Goal: Contribute content: Contribute content

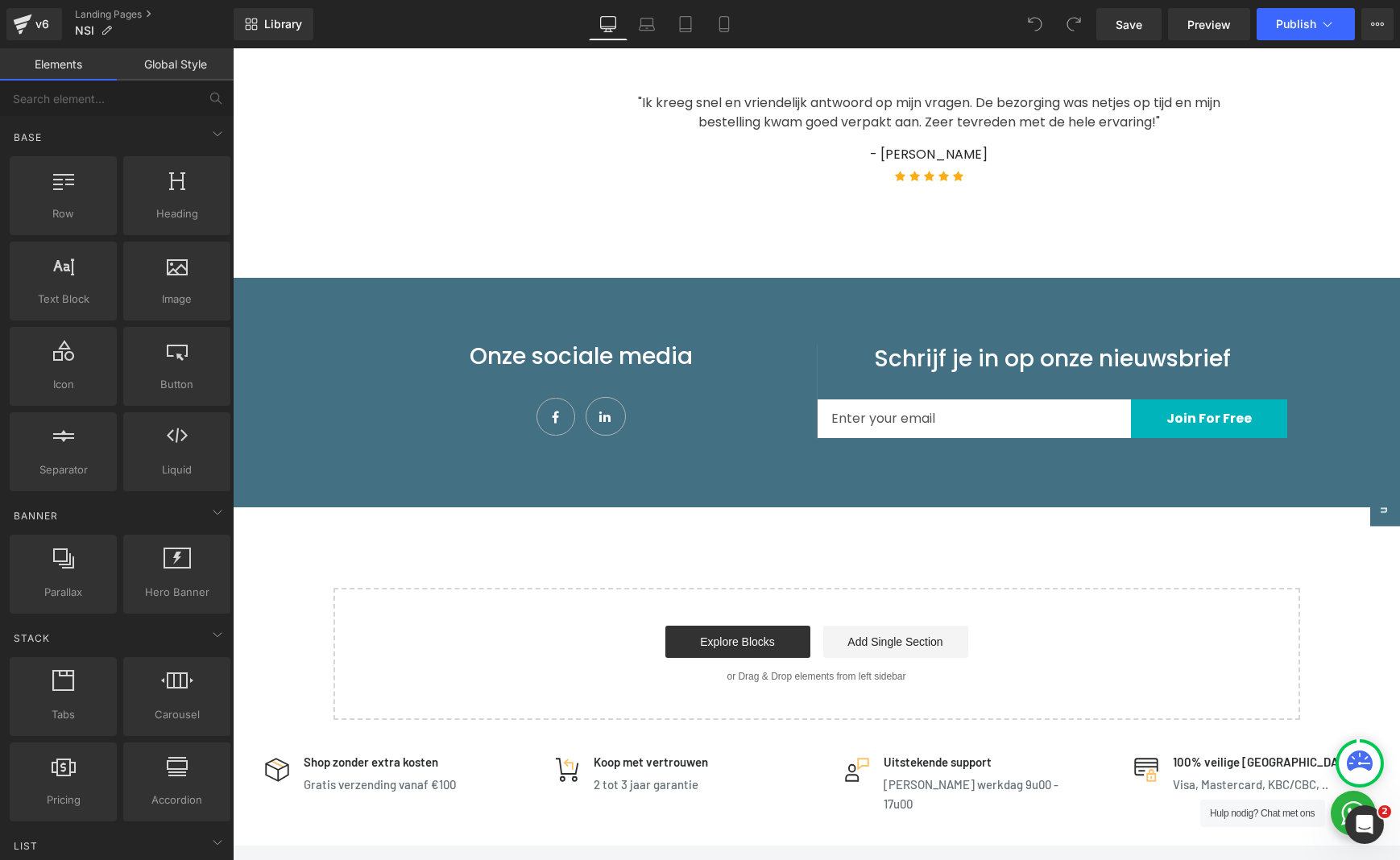
scroll to position [1201, 0]
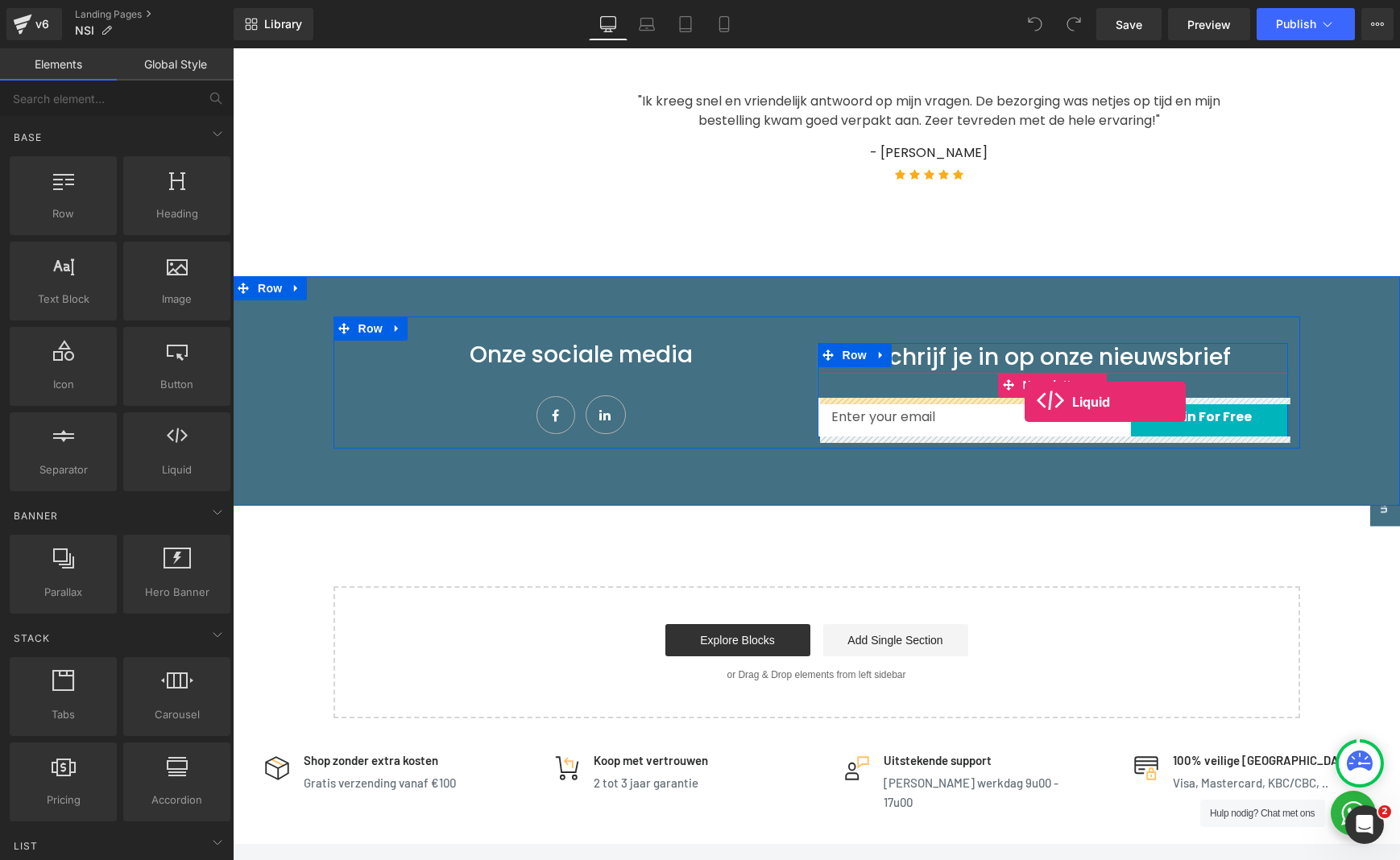
drag, startPoint x: 401, startPoint y: 507, endPoint x: 1025, endPoint y: 402, distance: 632.8
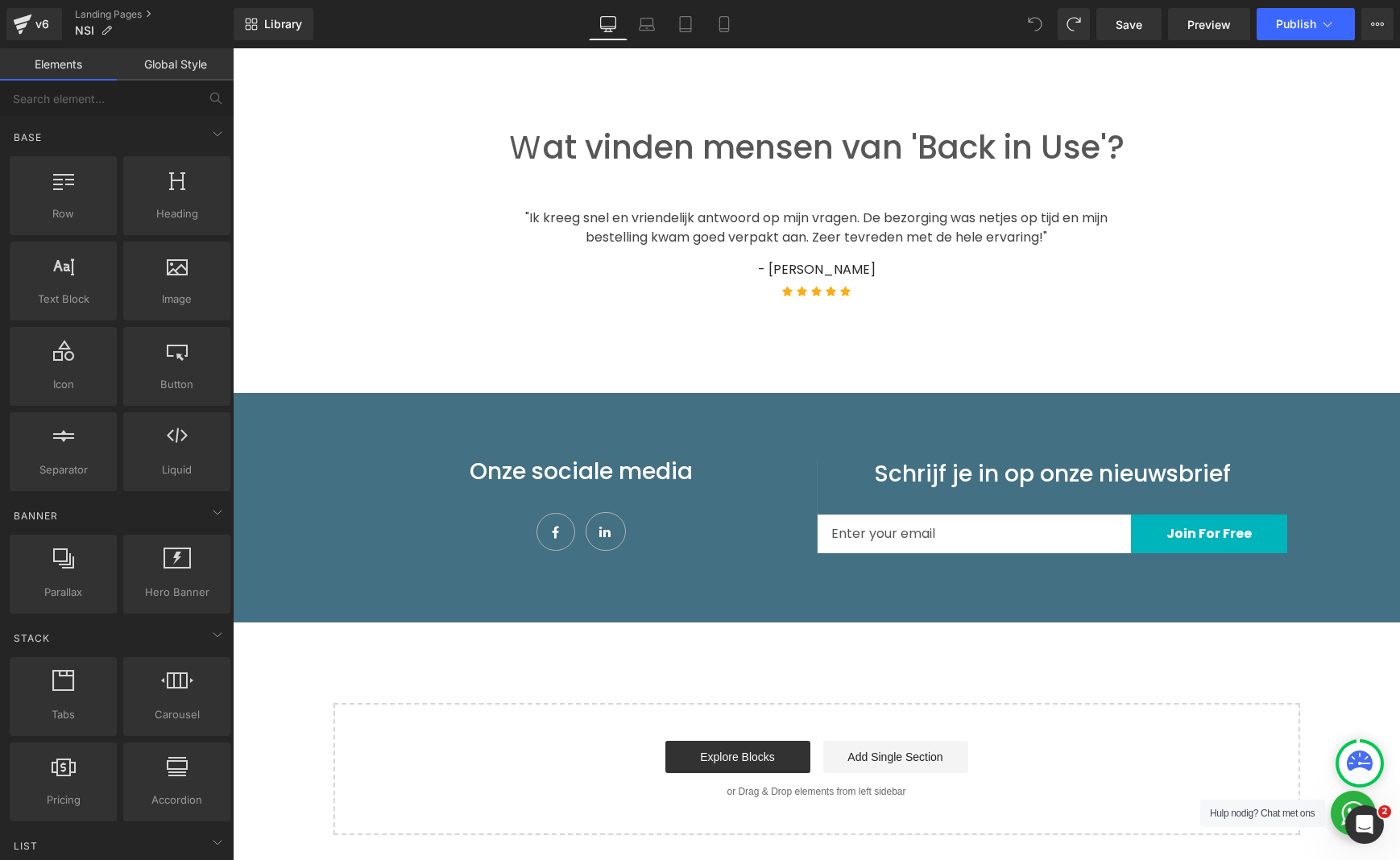
scroll to position [1086, 0]
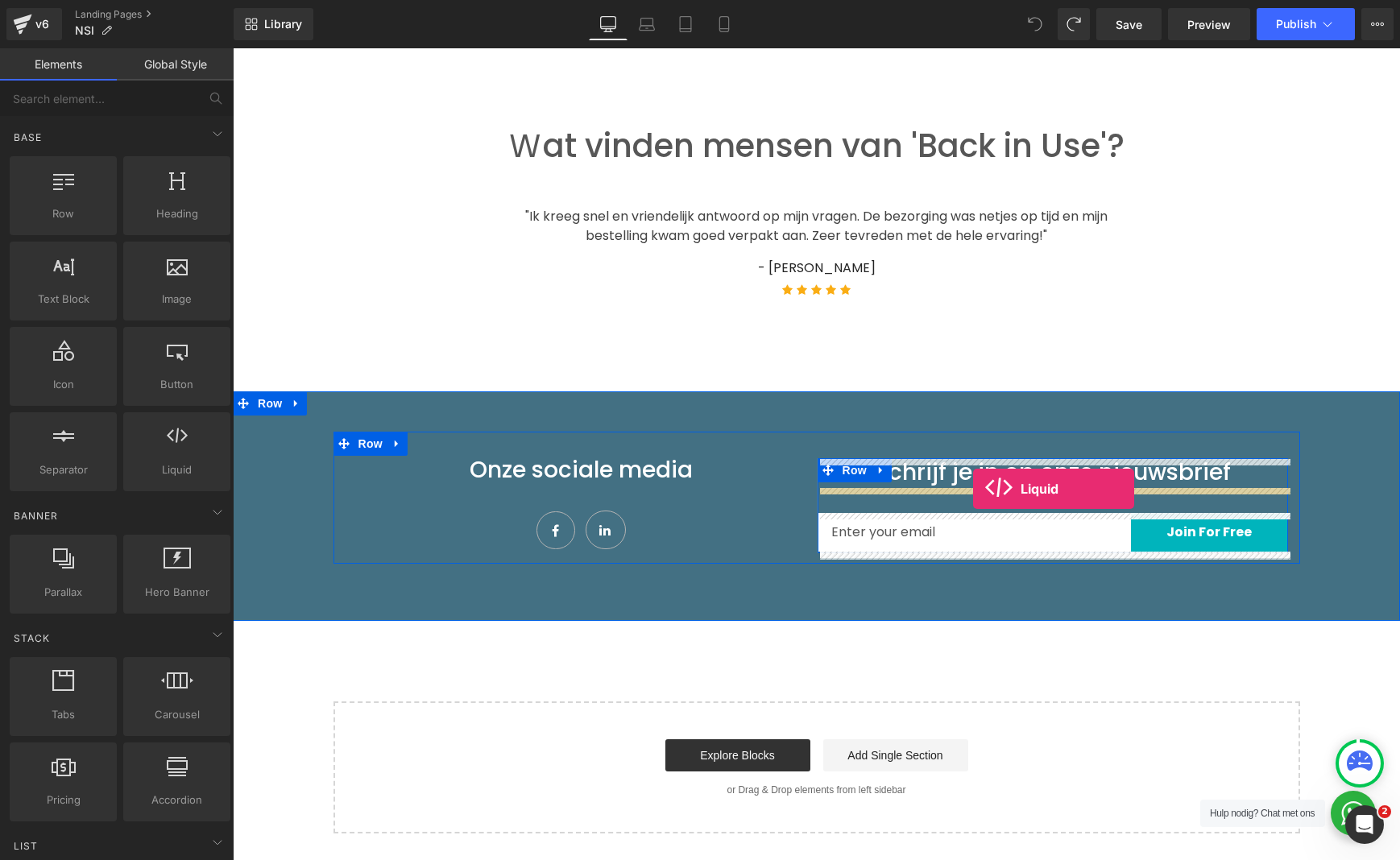
drag, startPoint x: 404, startPoint y: 497, endPoint x: 973, endPoint y: 489, distance: 569.1
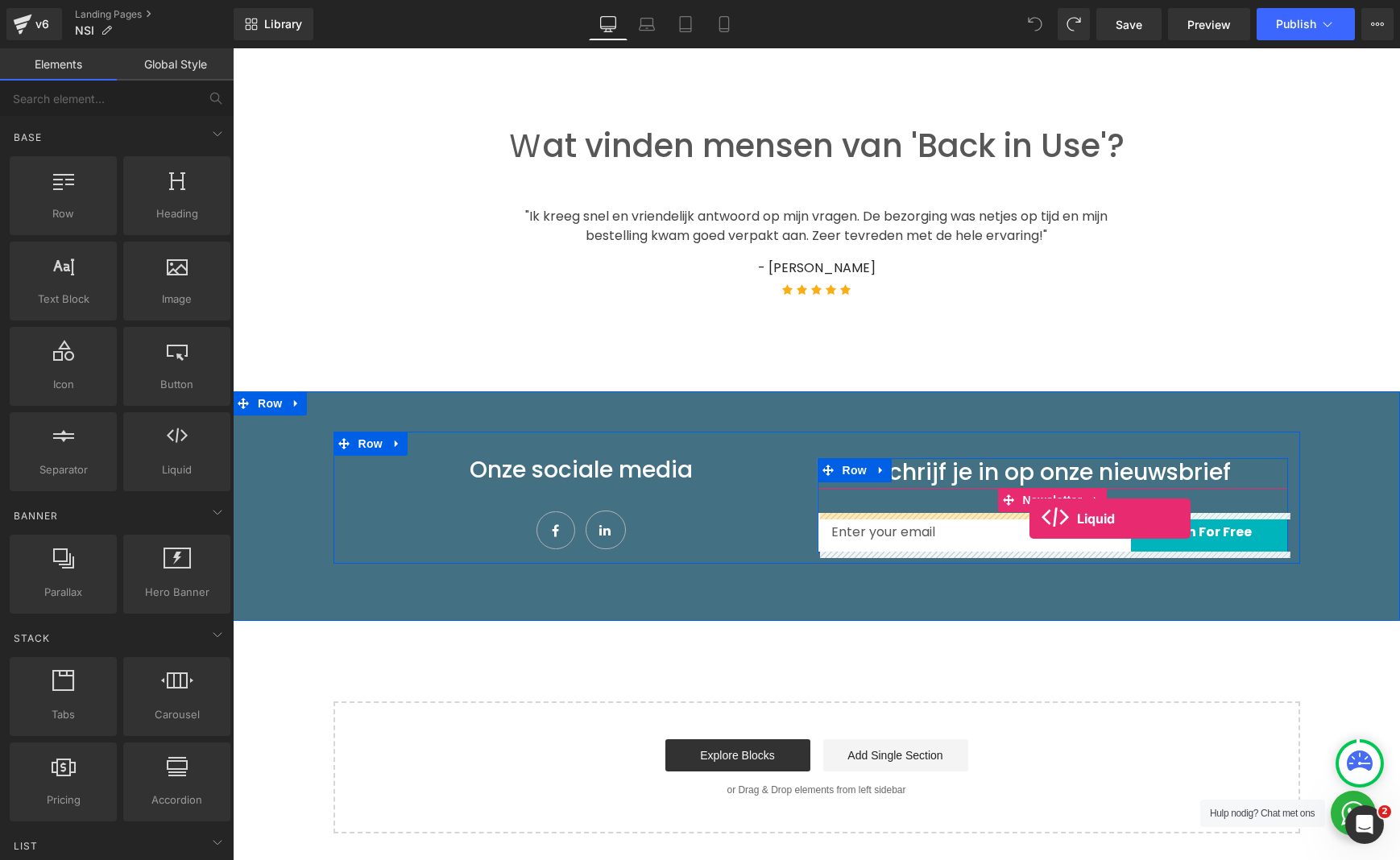
drag, startPoint x: 387, startPoint y: 503, endPoint x: 1029, endPoint y: 519, distance: 642.2
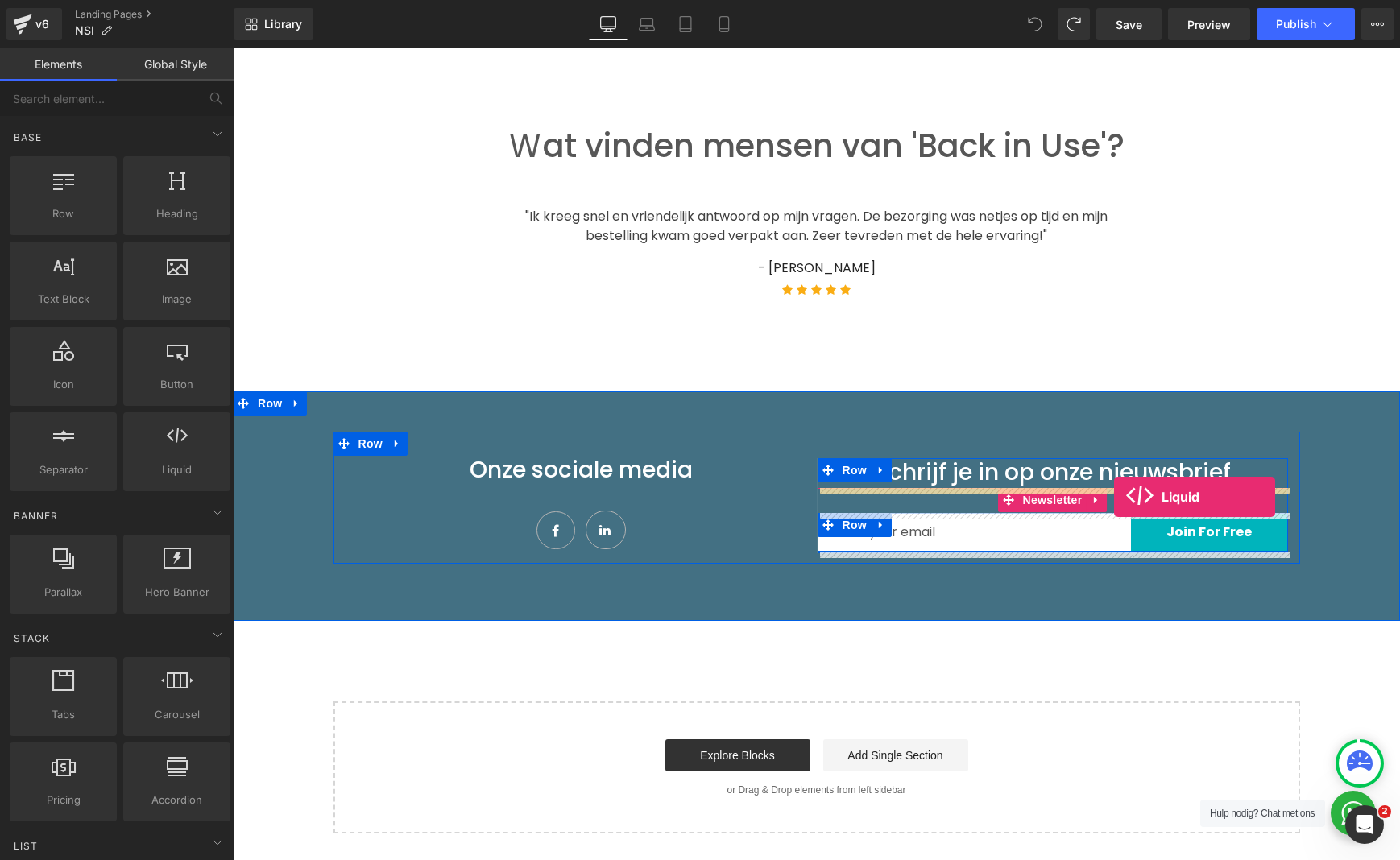
drag, startPoint x: 425, startPoint y: 502, endPoint x: 1116, endPoint y: 497, distance: 691.0
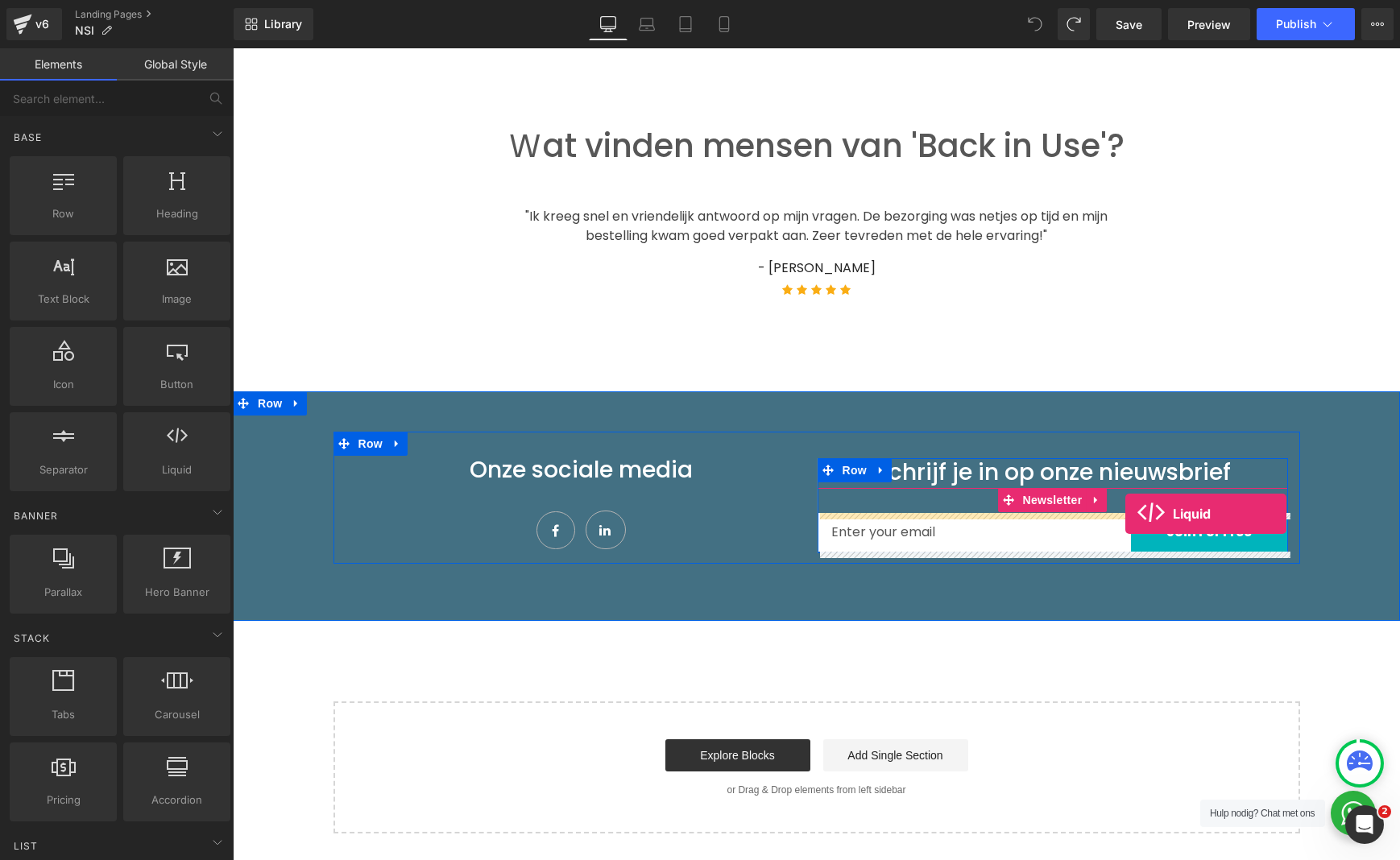
drag, startPoint x: 401, startPoint y: 503, endPoint x: 1125, endPoint y: 514, distance: 724.1
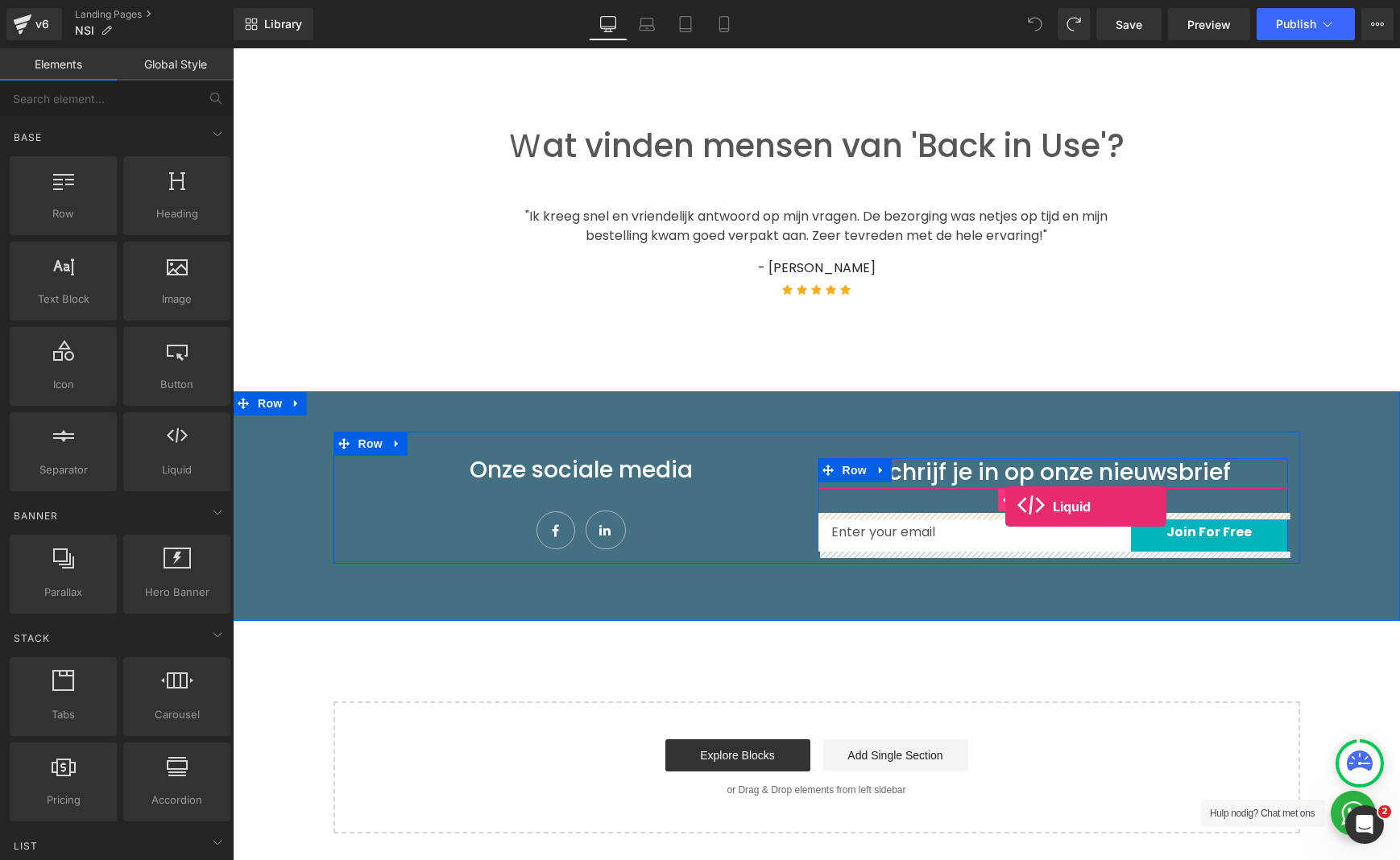
drag, startPoint x: 389, startPoint y: 509, endPoint x: 1005, endPoint y: 507, distance: 616.0
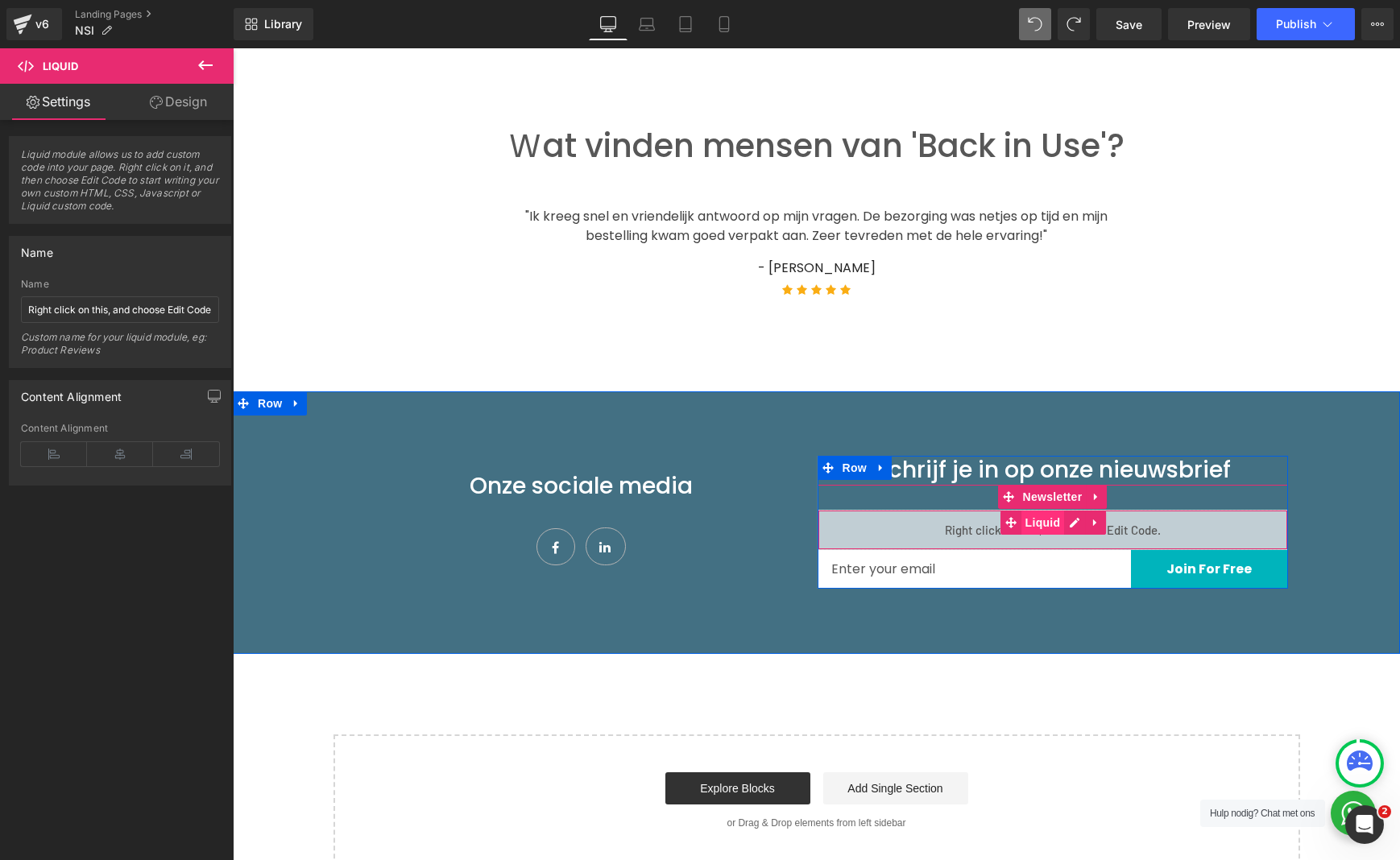
click at [1037, 519] on span "Liquid" at bounding box center [1043, 523] width 44 height 24
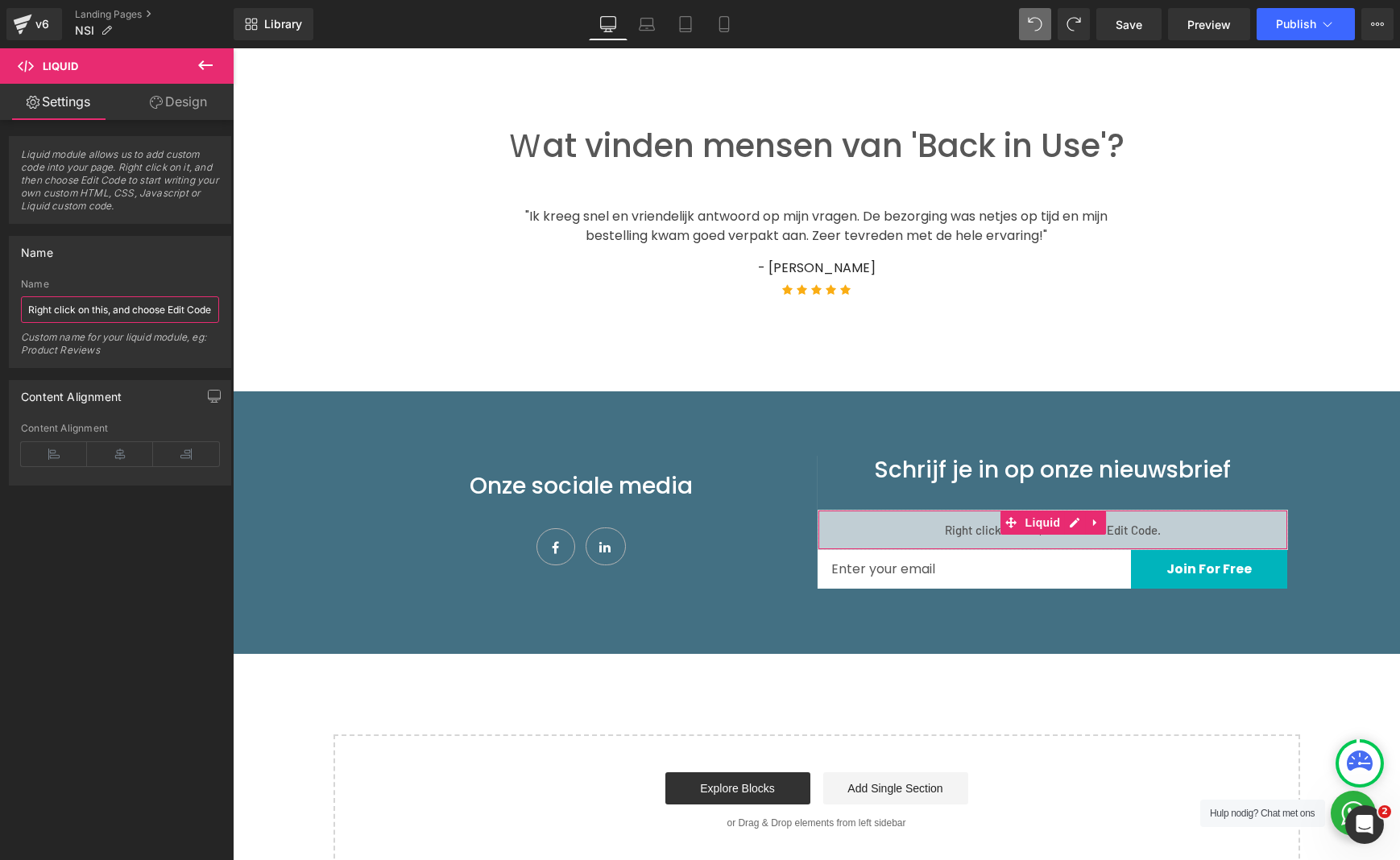
click at [137, 300] on input "Right click on this, and choose Edit Code." at bounding box center [120, 309] width 198 height 27
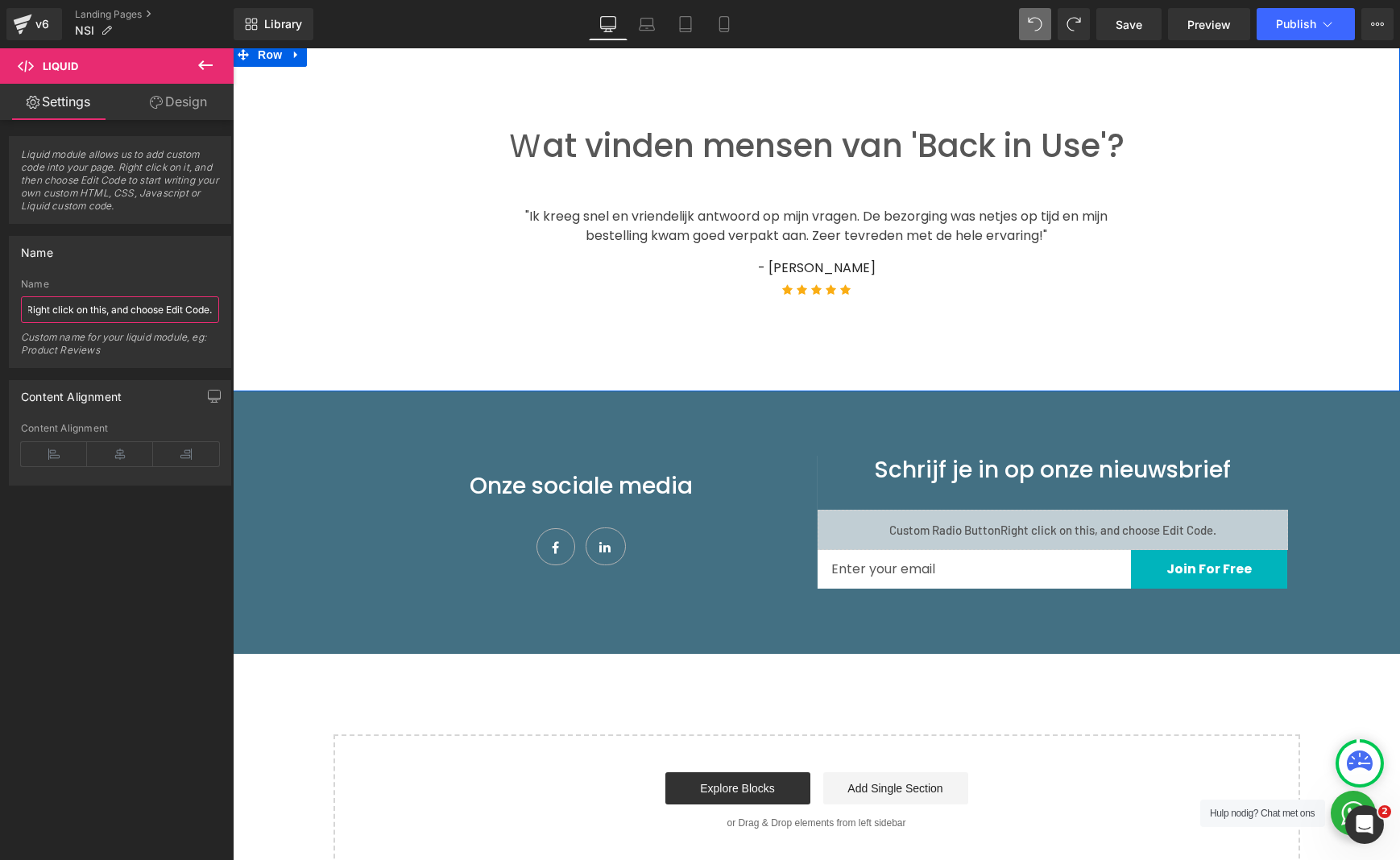
drag, startPoint x: 357, startPoint y: 361, endPoint x: 251, endPoint y: 313, distance: 116.4
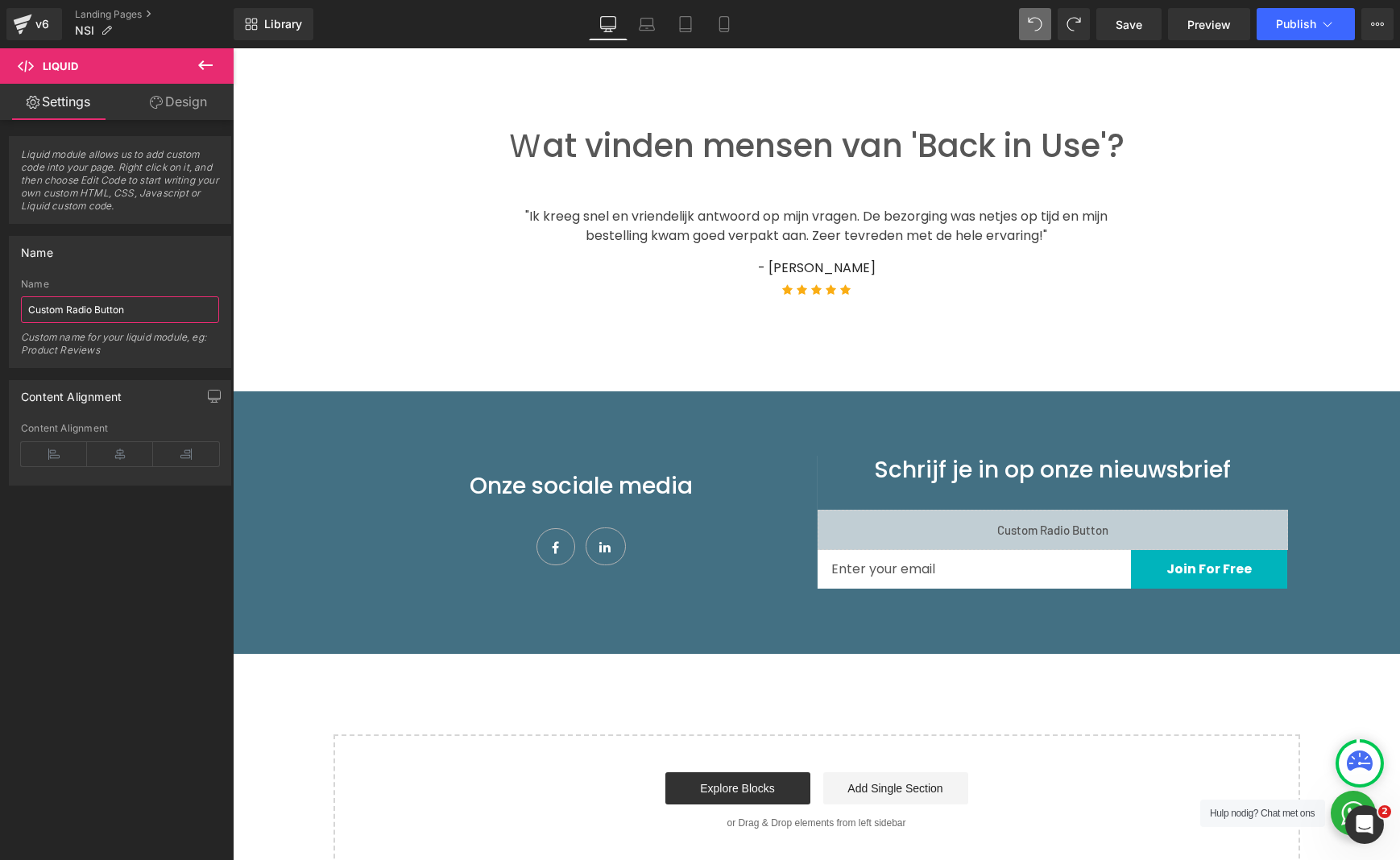
type input "Custom Radio Button"
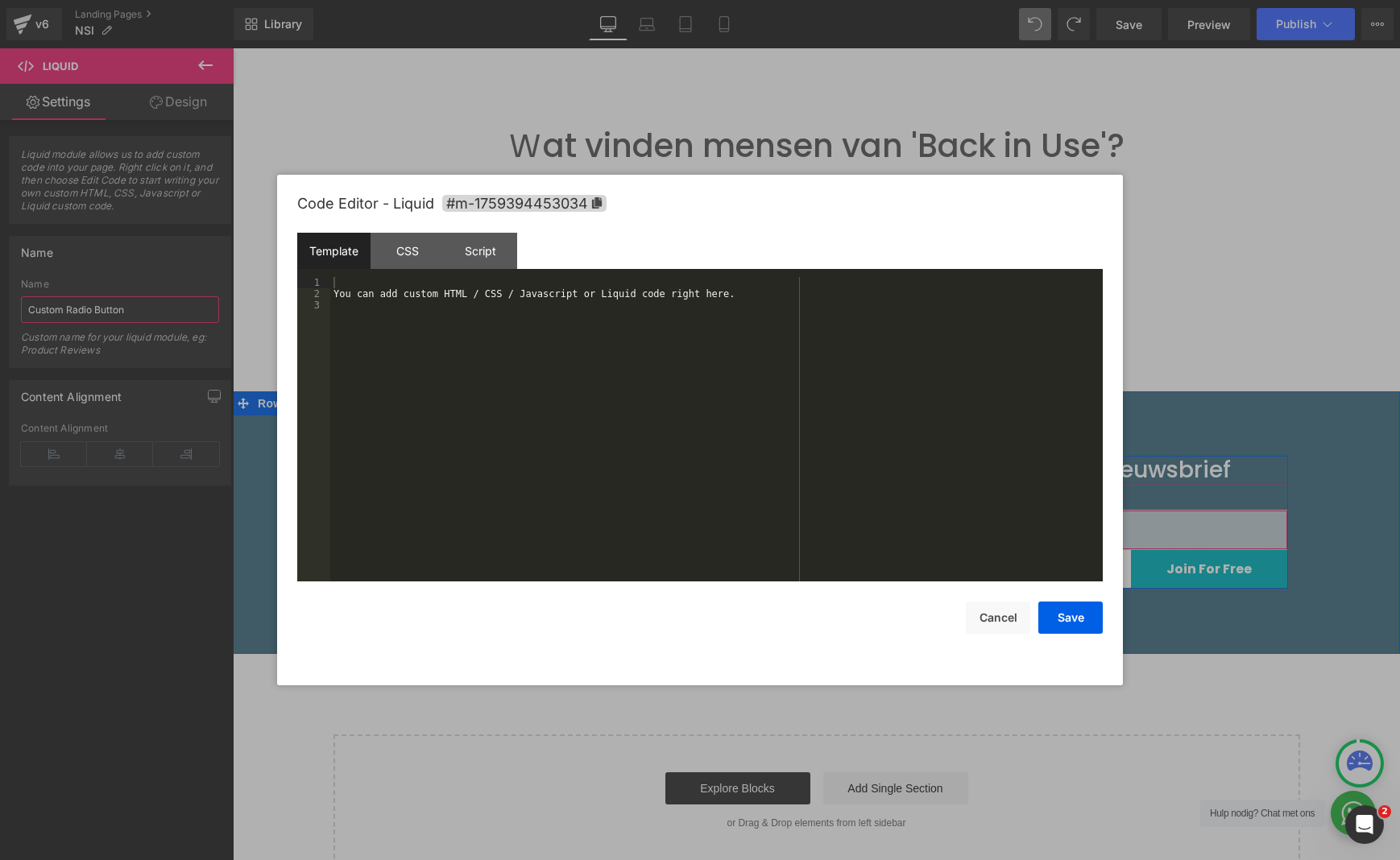
click at [1071, 529] on div "Liquid" at bounding box center [1052, 530] width 470 height 41
click at [648, 298] on div "You can add custom HTML / CSS / Javascript or Liquid code right here." at bounding box center [717, 440] width 773 height 327
click at [566, 289] on div "You can add custom HTML / CSS / Javascript or Liquid code right here." at bounding box center [717, 440] width 773 height 327
click at [423, 290] on div "You can add custom HTML / CSS / Javascript or Liquid code right here." at bounding box center [717, 440] width 773 height 327
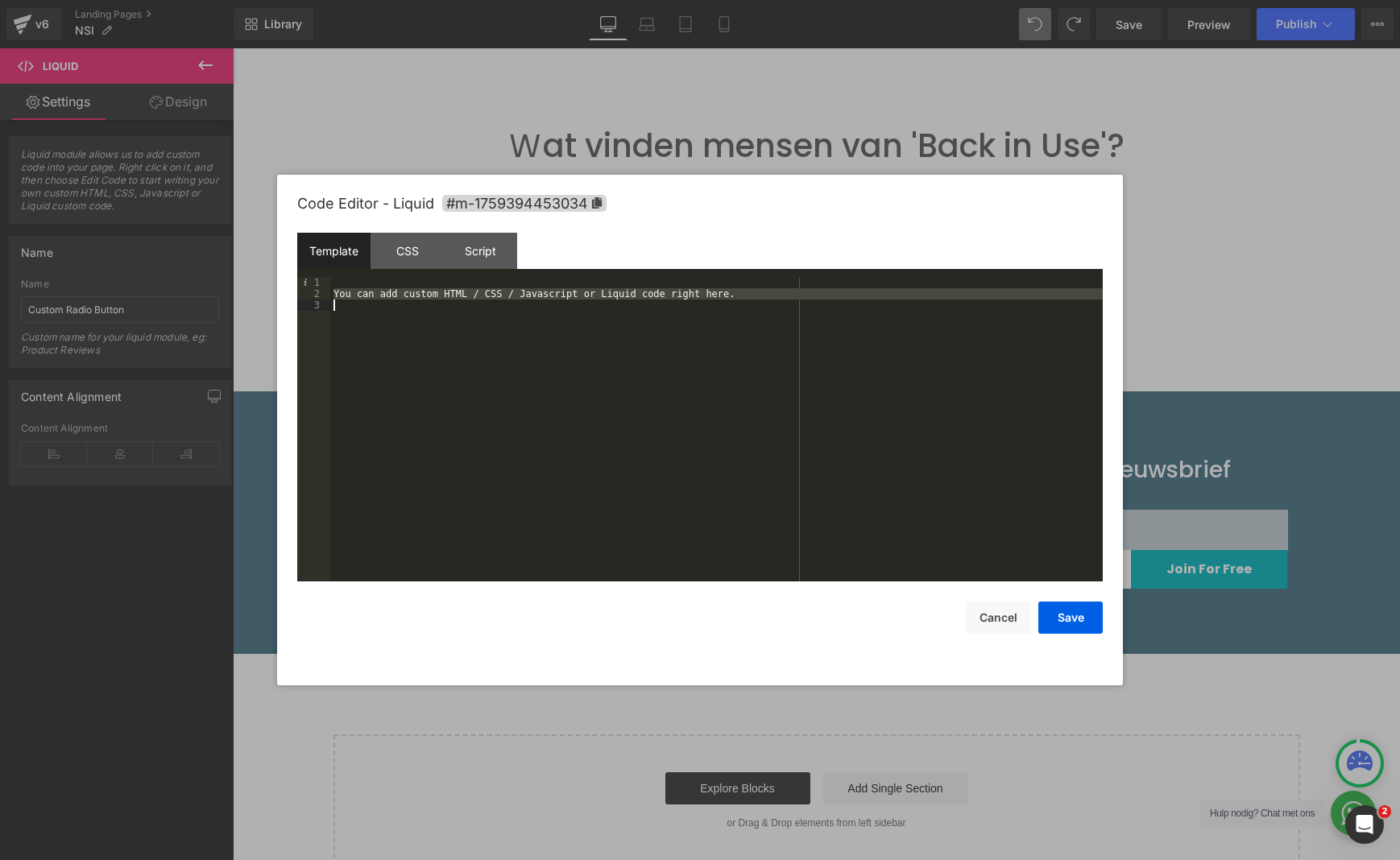
click at [423, 290] on div "You can add custom HTML / CSS / Javascript or Liquid code right here." at bounding box center [717, 440] width 773 height 327
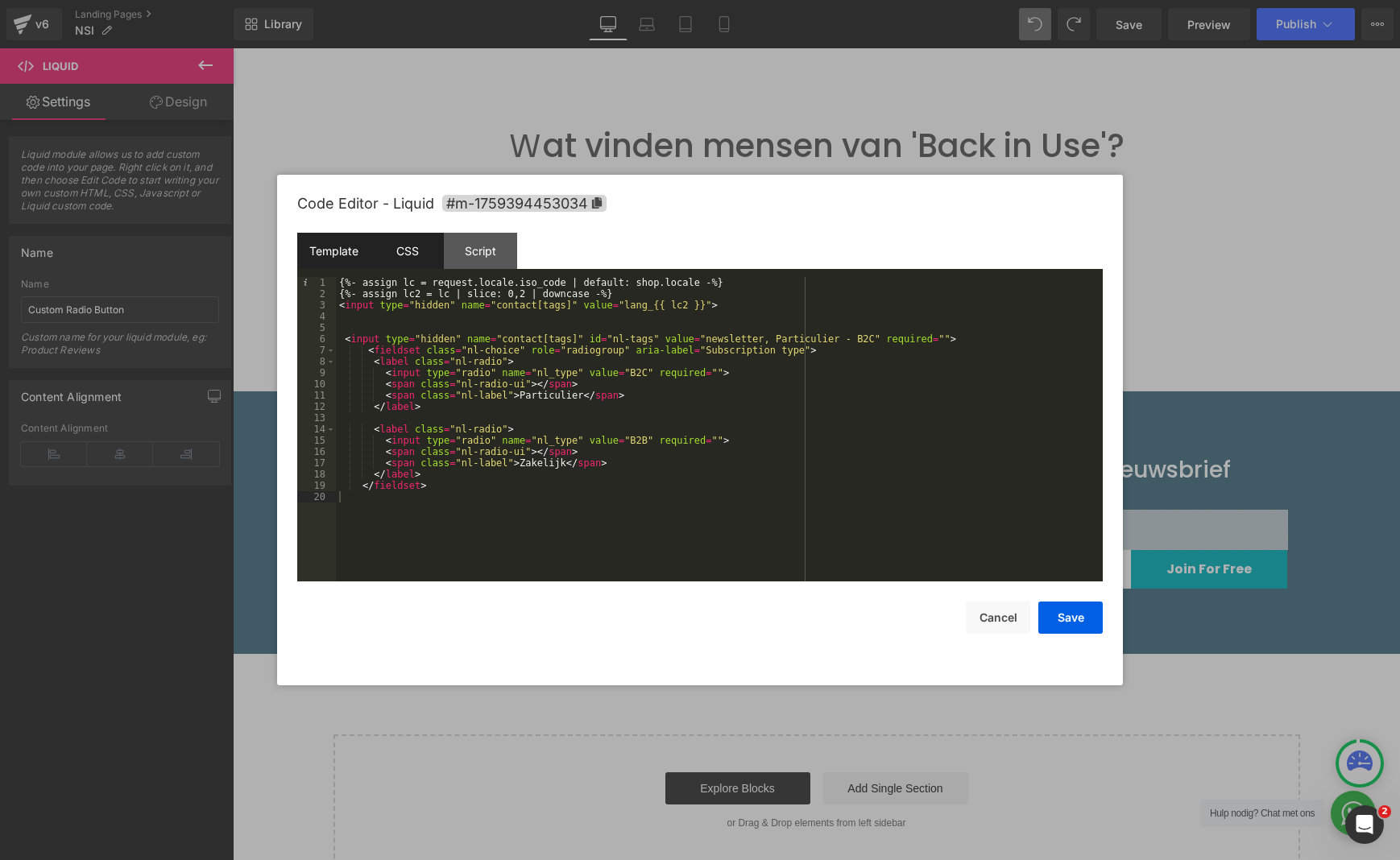
click at [406, 243] on div "CSS" at bounding box center [407, 251] width 73 height 37
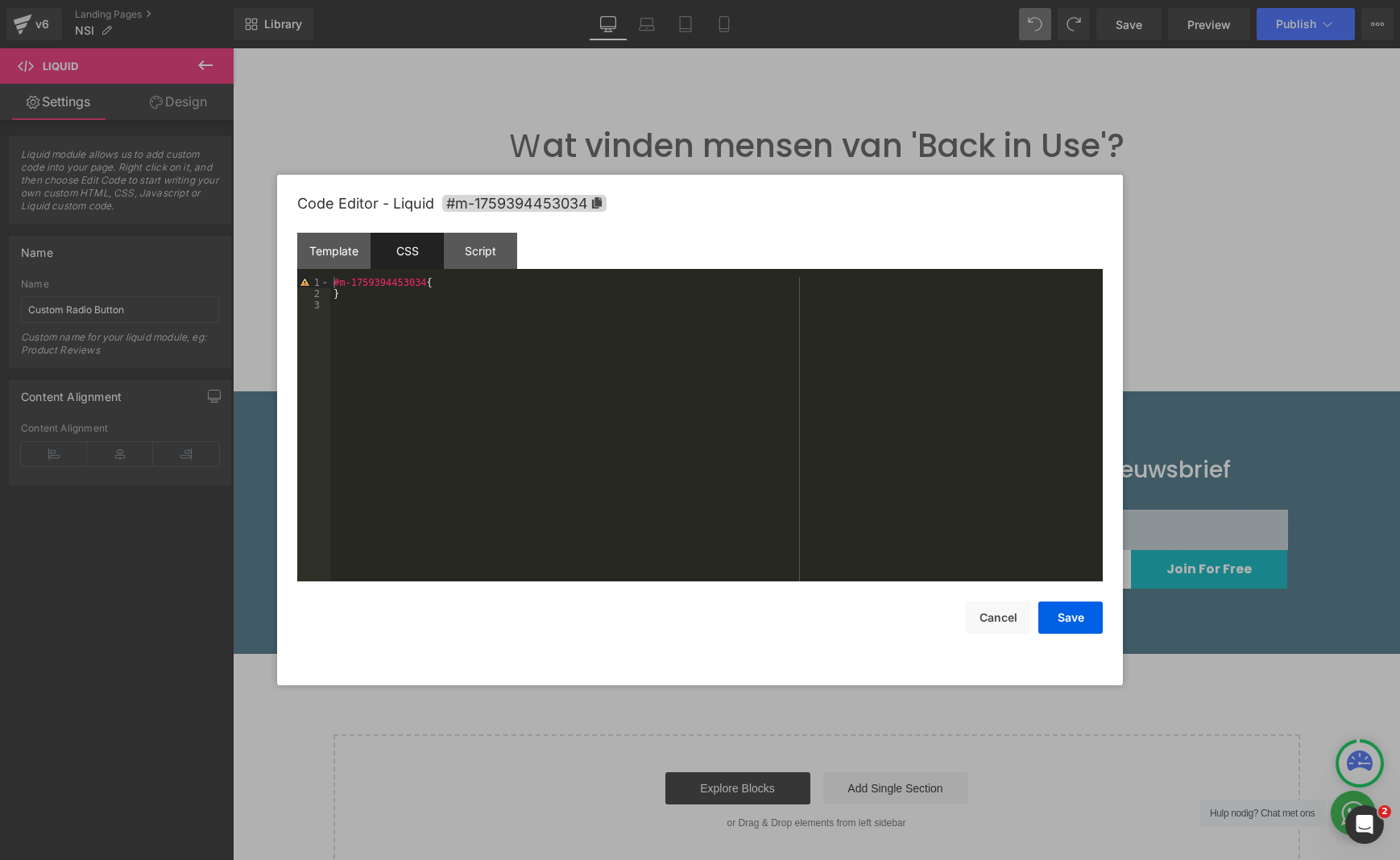
click at [405, 286] on div "#m-1759394453034 { }" at bounding box center [717, 440] width 773 height 327
click at [392, 305] on div "#m-1759394453034 { }" at bounding box center [717, 440] width 773 height 327
click at [347, 296] on div "#m-1759394453034 { }" at bounding box center [717, 440] width 773 height 327
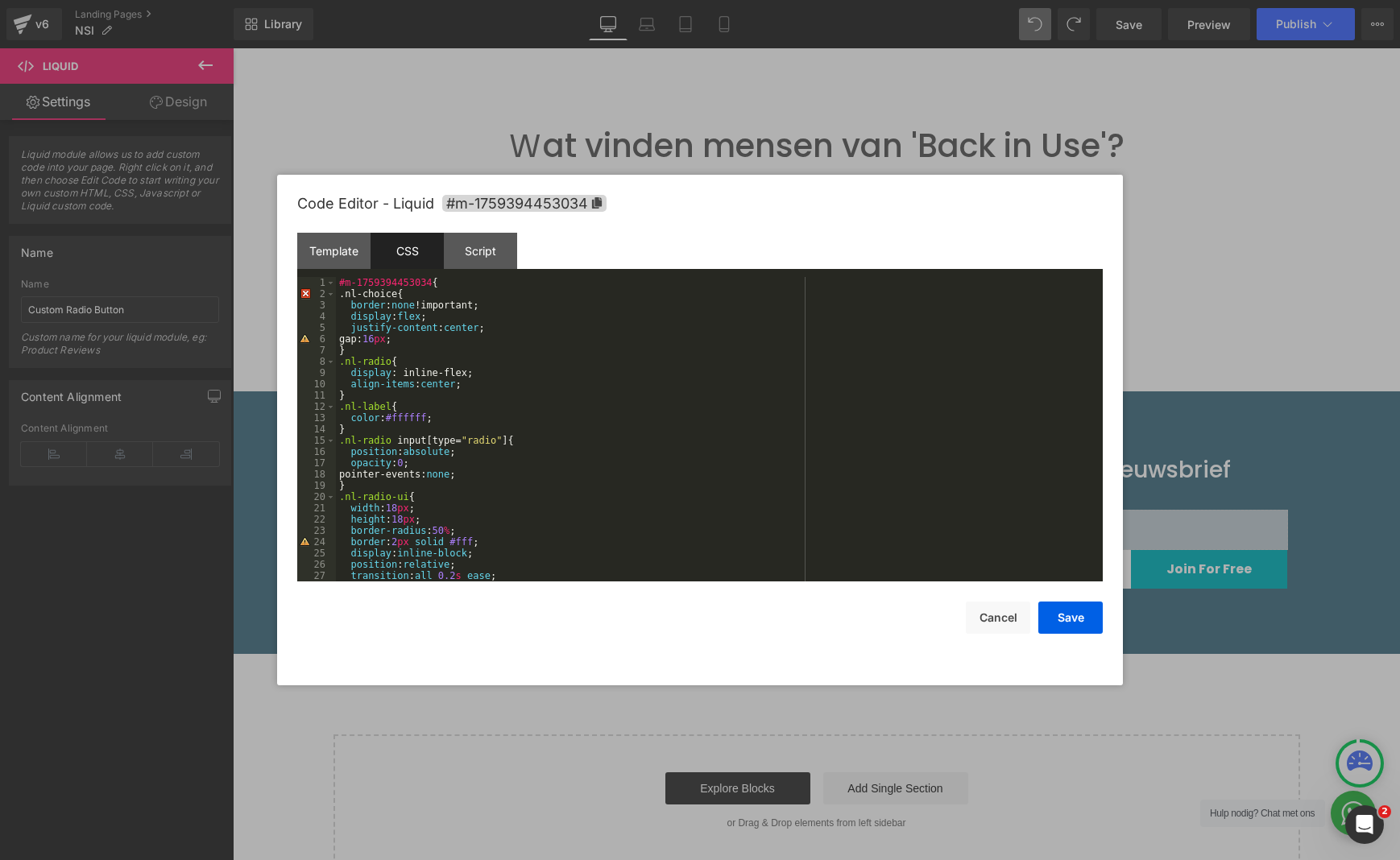
click at [433, 281] on div "#m-1759394453034 { .nl-choice{ border : none !important; display : flex ; justi…" at bounding box center [716, 440] width 761 height 327
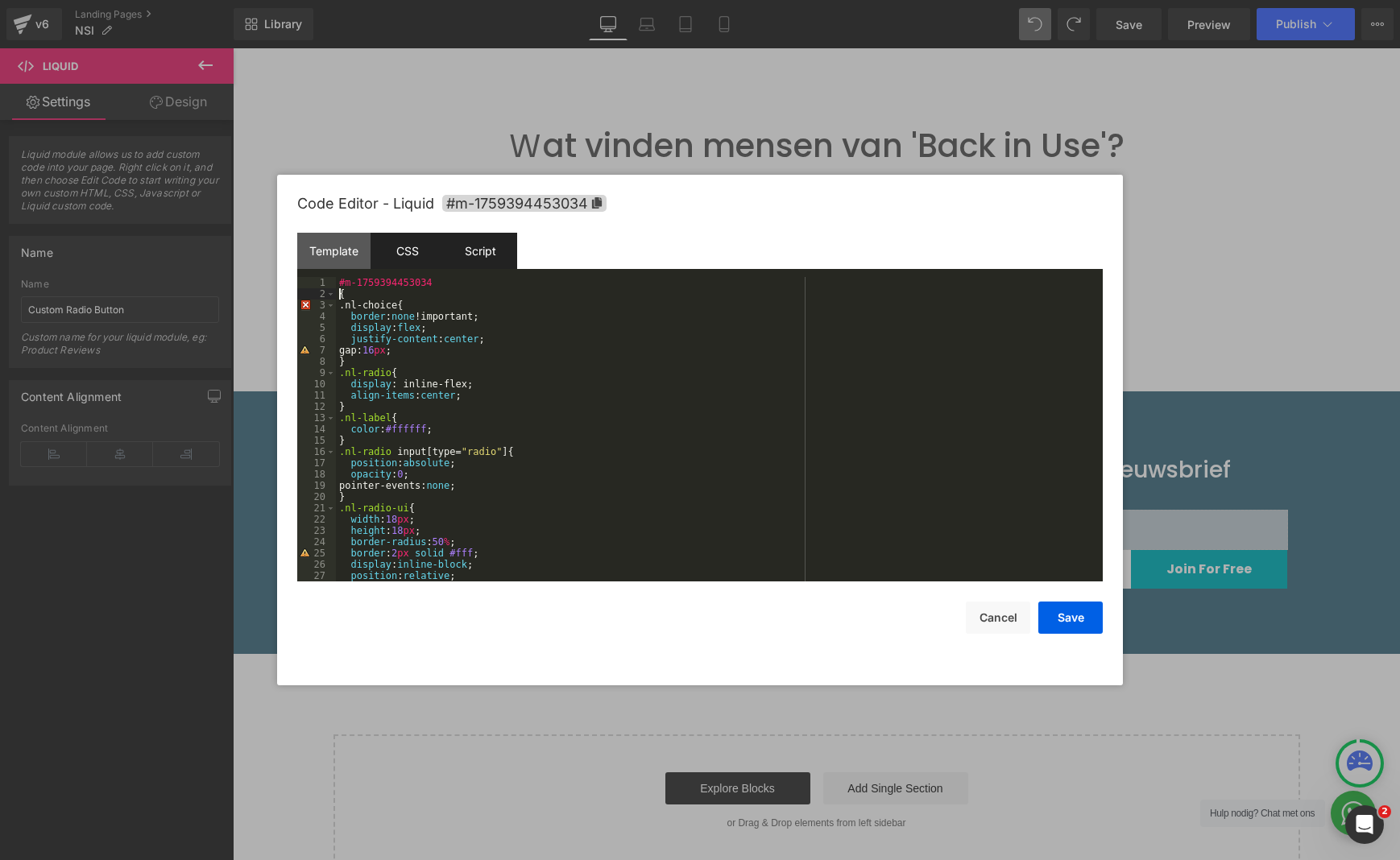
click at [496, 256] on div "Script" at bounding box center [480, 251] width 73 height 37
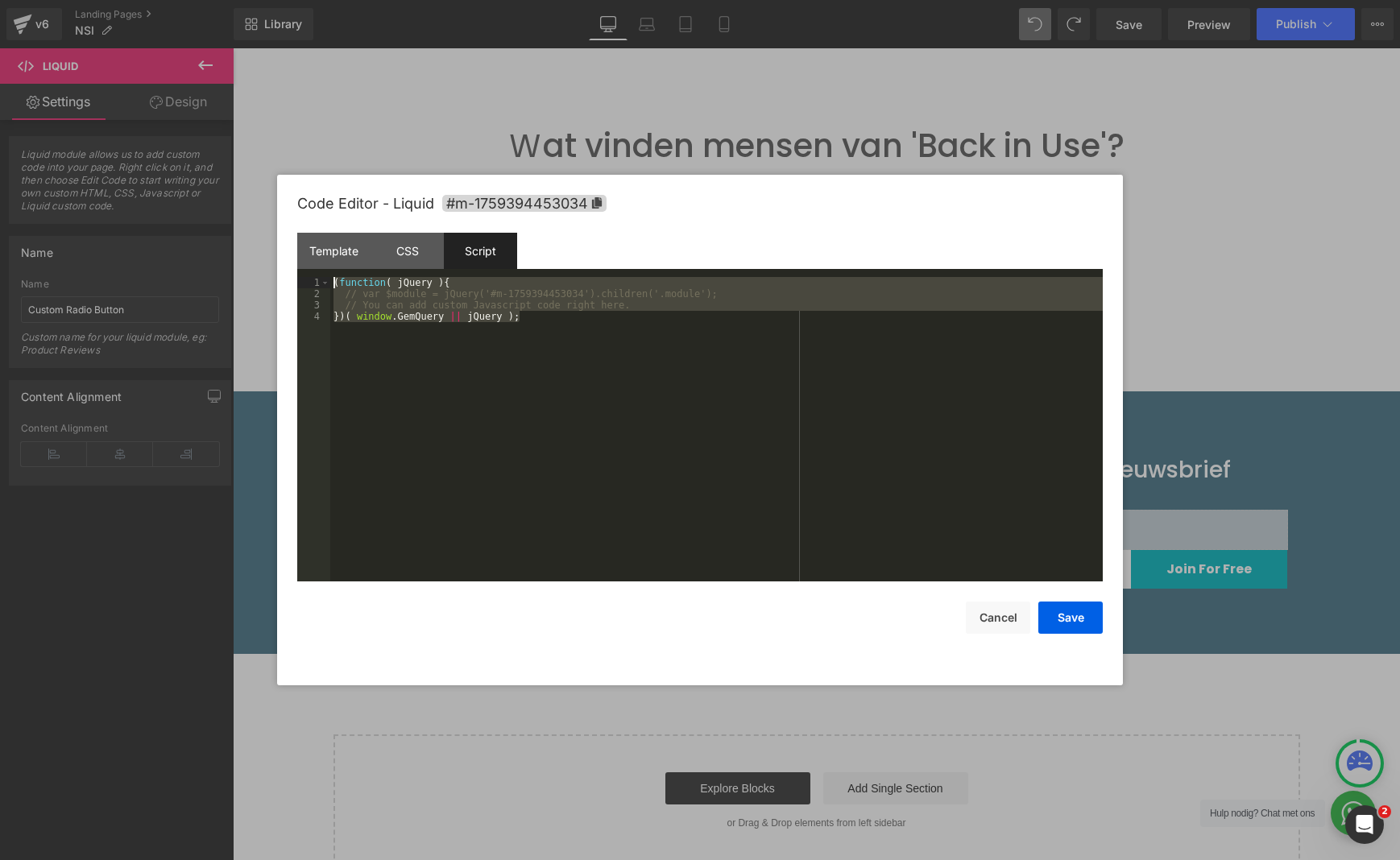
drag, startPoint x: 550, startPoint y: 318, endPoint x: 257, endPoint y: 255, distance: 299.7
click at [257, 255] on body "Liquid You are previewing how the will restyle your page. You can not edit Elem…" at bounding box center [700, 430] width 1400 height 860
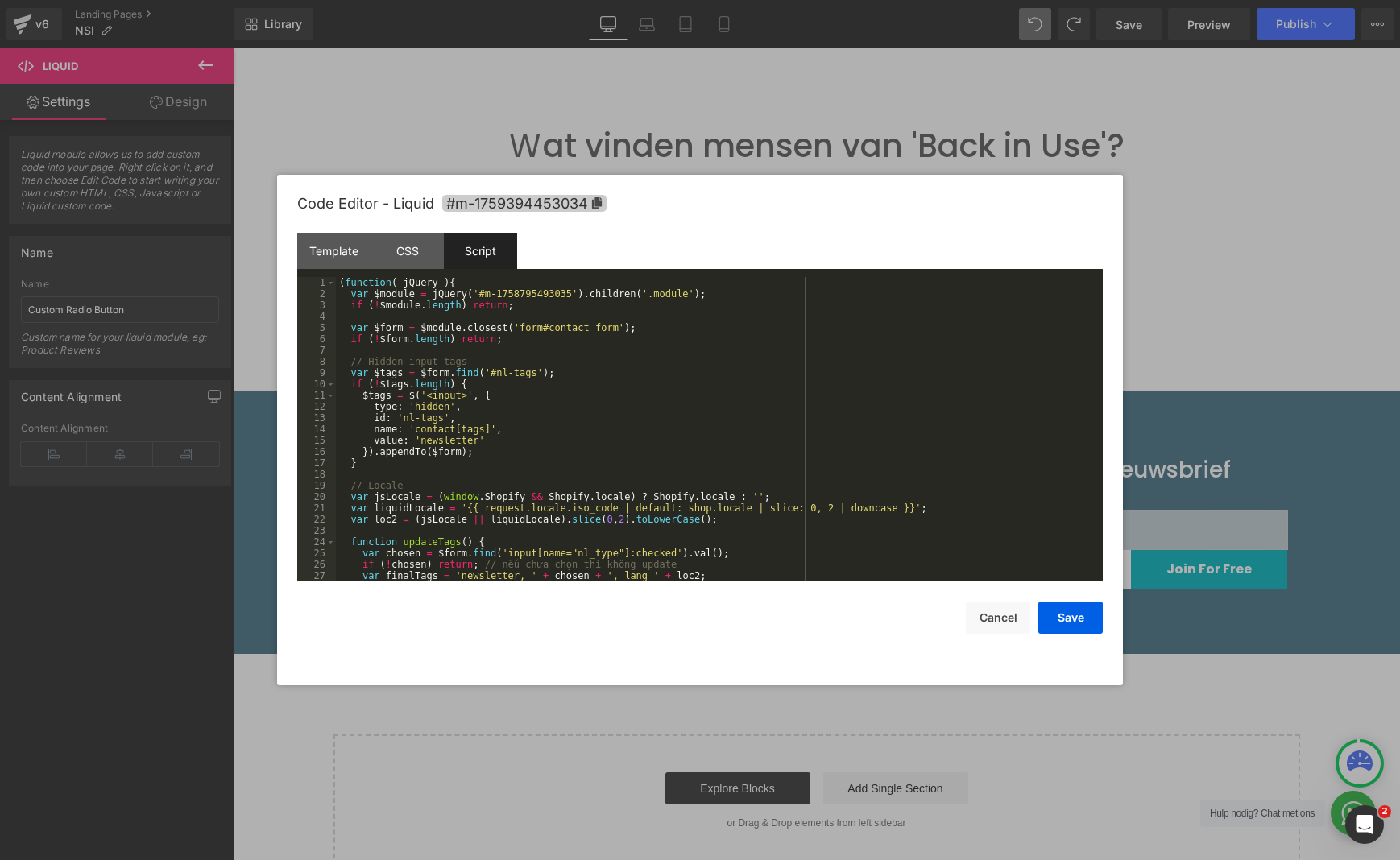
click at [598, 203] on icon at bounding box center [597, 203] width 10 height 11
drag, startPoint x: 572, startPoint y: 295, endPoint x: 485, endPoint y: 295, distance: 87.0
click at [485, 295] on div "( function ( jQuery ) { var $module = jQuery ( '#m-1758795493035' ) . children …" at bounding box center [716, 440] width 761 height 327
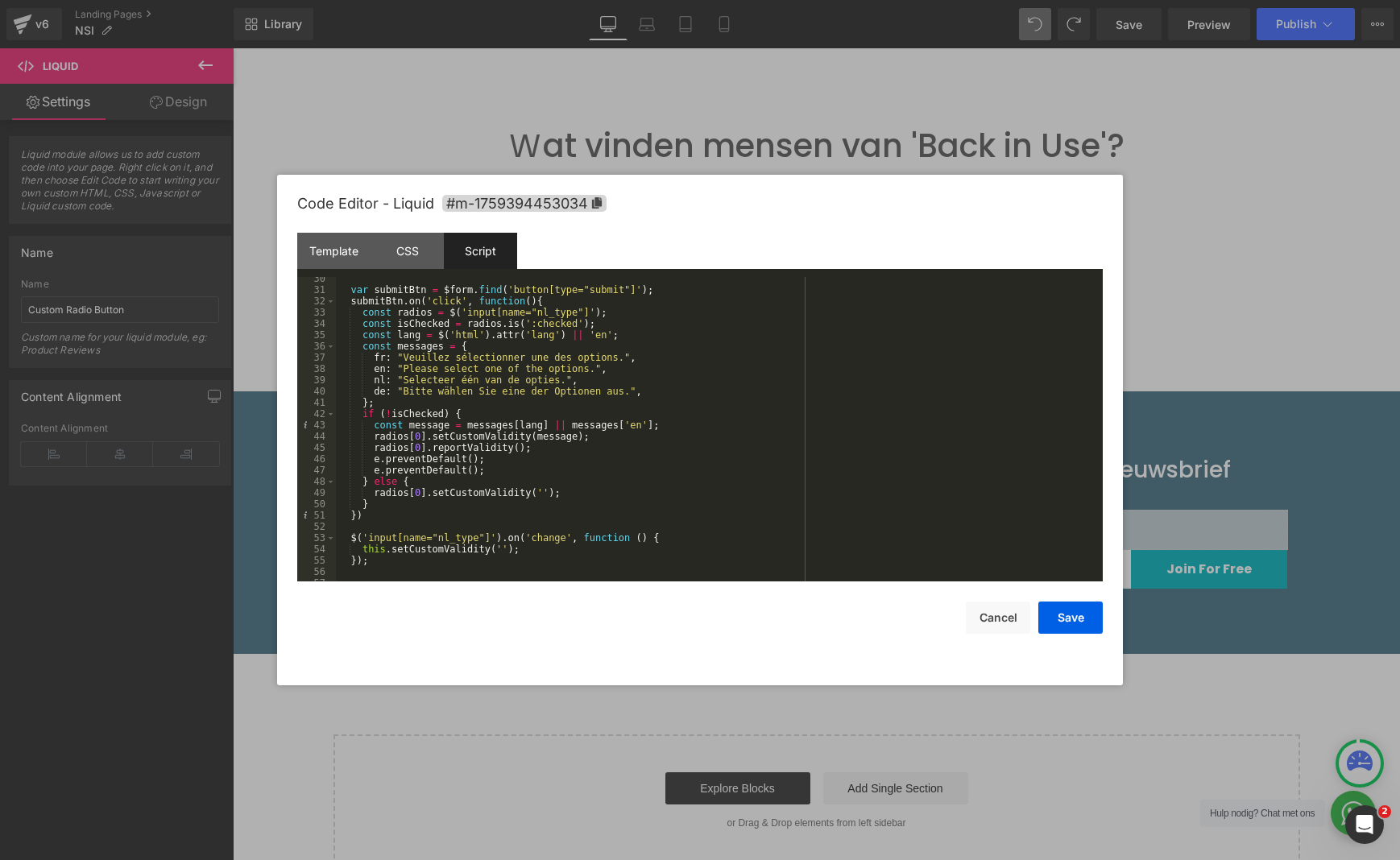
scroll to position [391, 0]
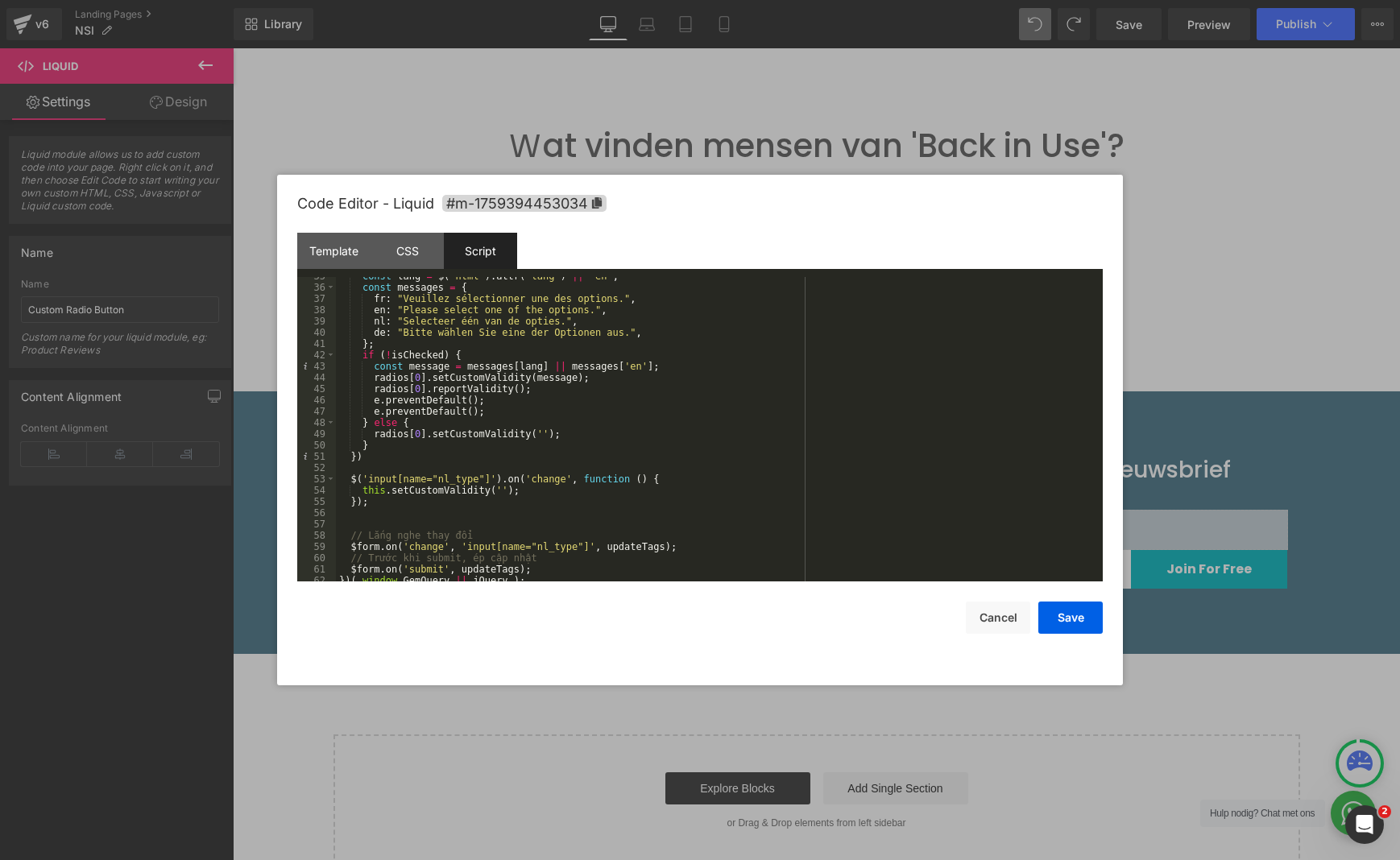
click at [803, 207] on div "Code Editor - Liquid #m-1759394453034" at bounding box center [700, 203] width 805 height 58
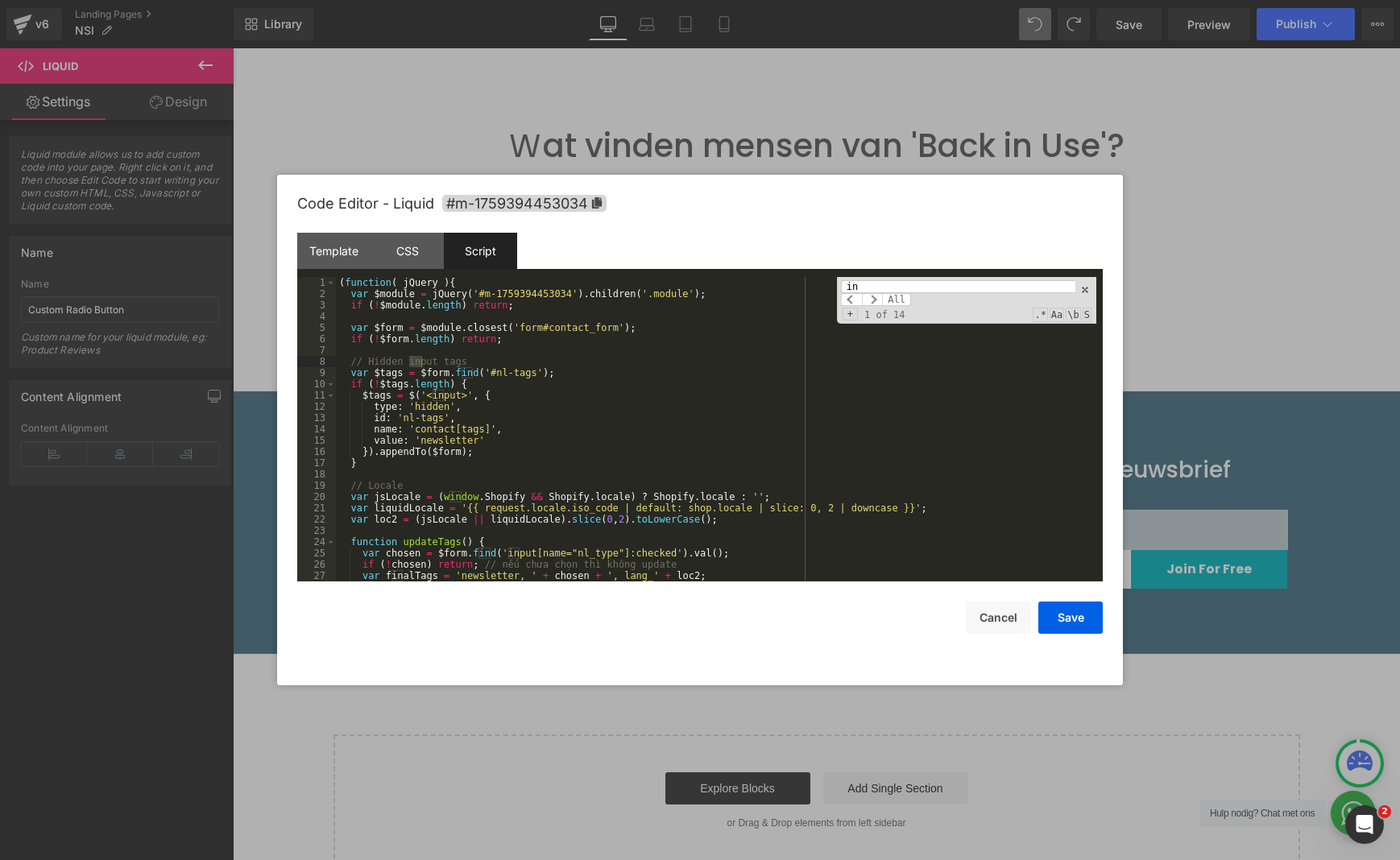
scroll to position [0, 0]
type input "ing"
click at [1055, 619] on button "Save" at bounding box center [1070, 618] width 64 height 32
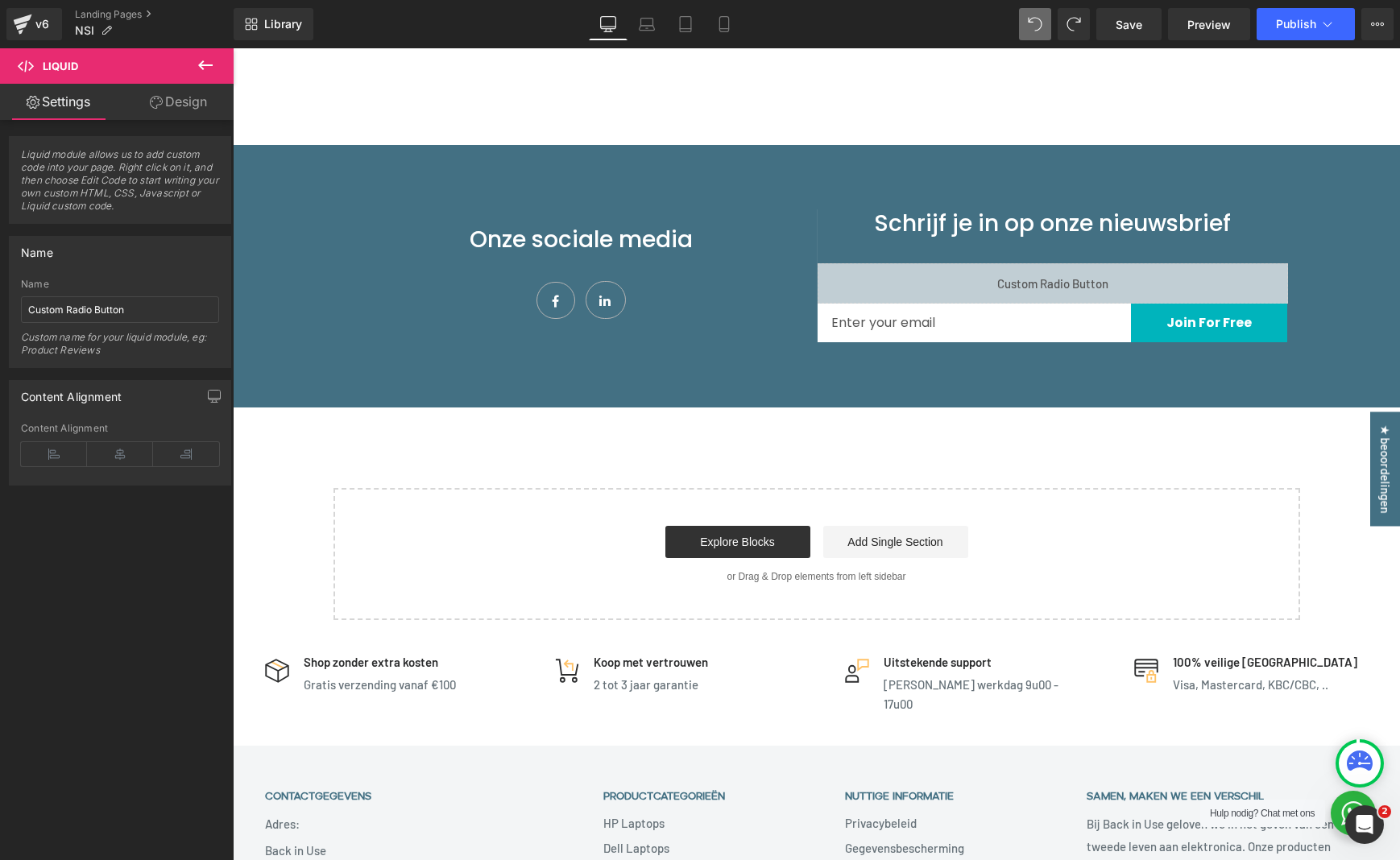
scroll to position [1332, 0]
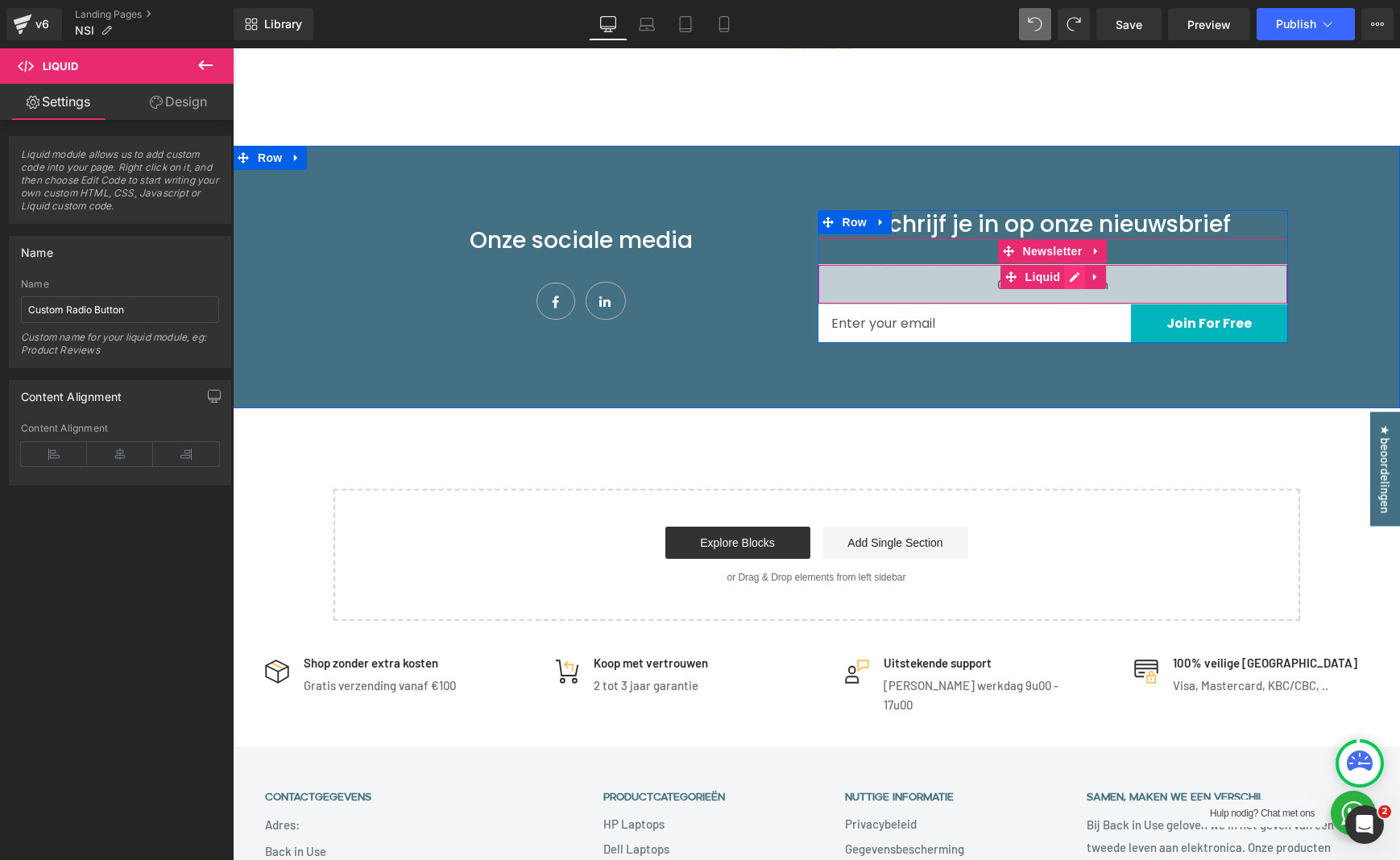
click at [1078, 277] on div "Liquid" at bounding box center [1052, 284] width 470 height 41
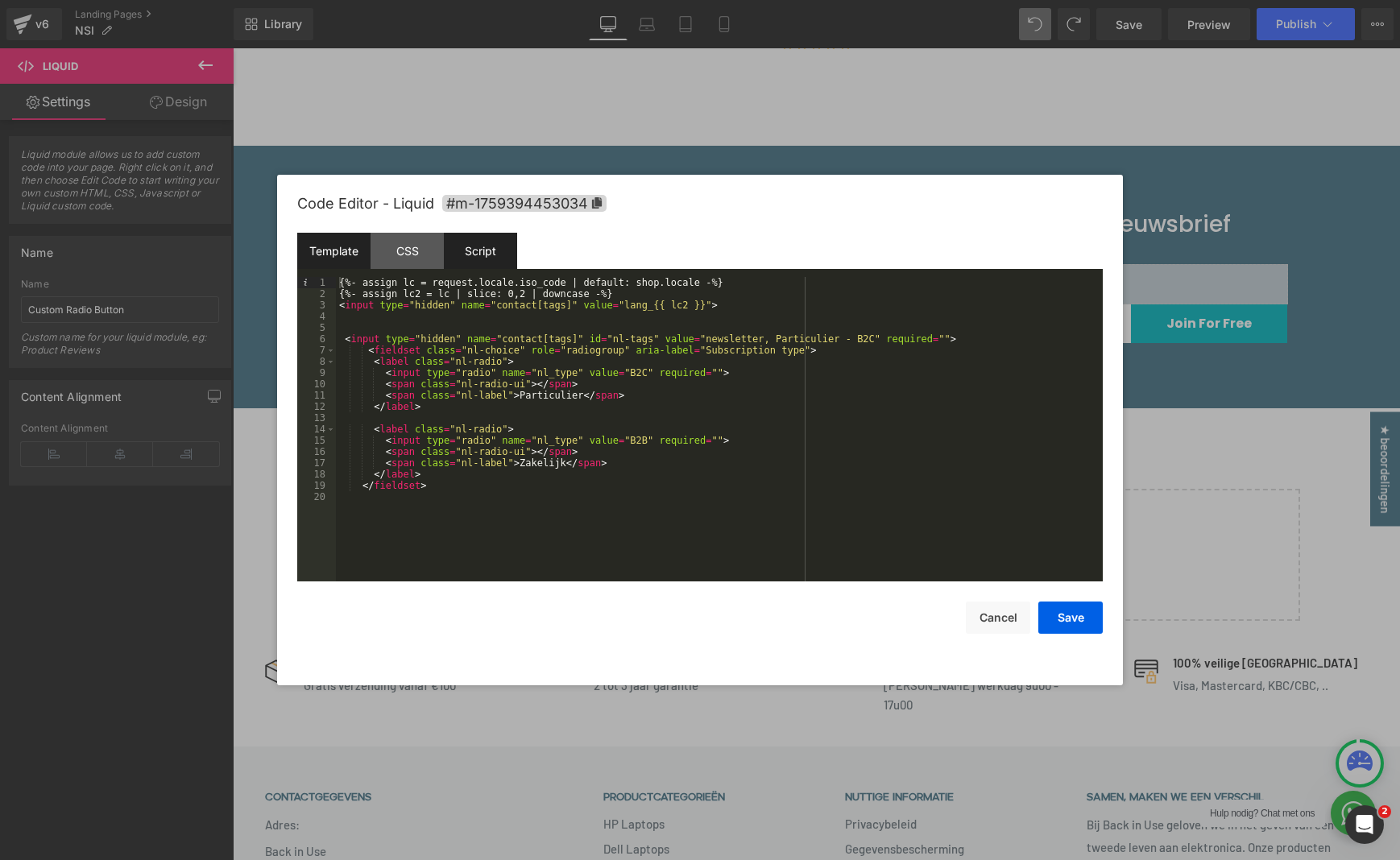
click at [497, 253] on div "Script" at bounding box center [480, 251] width 73 height 37
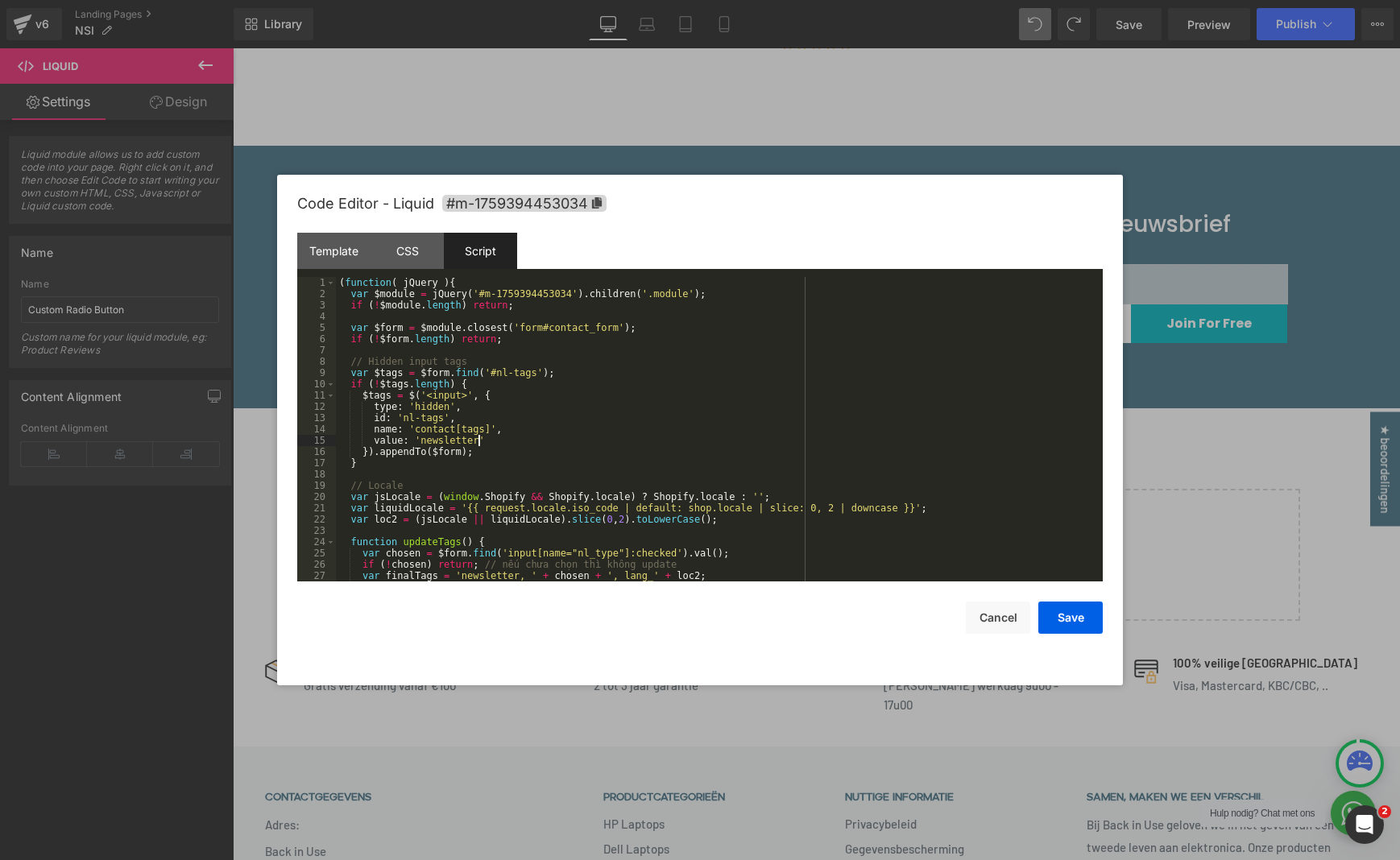
click at [480, 442] on div "( function ( jQuery ) { var $module = jQuery ( '#m-1759394453034' ) . children …" at bounding box center [716, 440] width 761 height 327
click at [491, 444] on div "( function ( jQuery ) { var $module = jQuery ( '#m-1759394453034' ) . children …" at bounding box center [716, 440] width 761 height 327
click at [502, 441] on div "( function ( jQuery ) { var $module = jQuery ( '#m-1759394453034' ) . children …" at bounding box center [716, 440] width 761 height 327
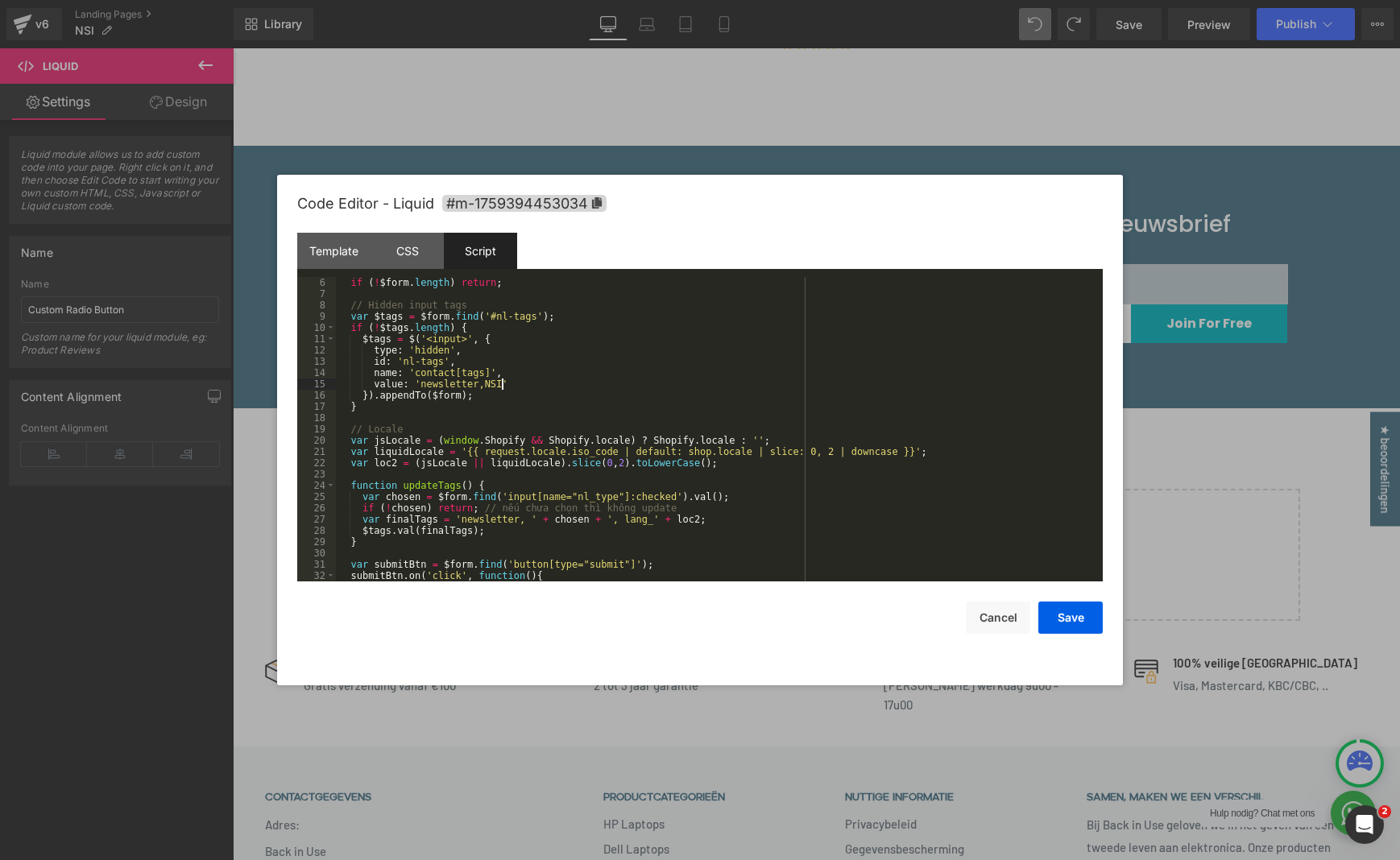
scroll to position [75, 0]
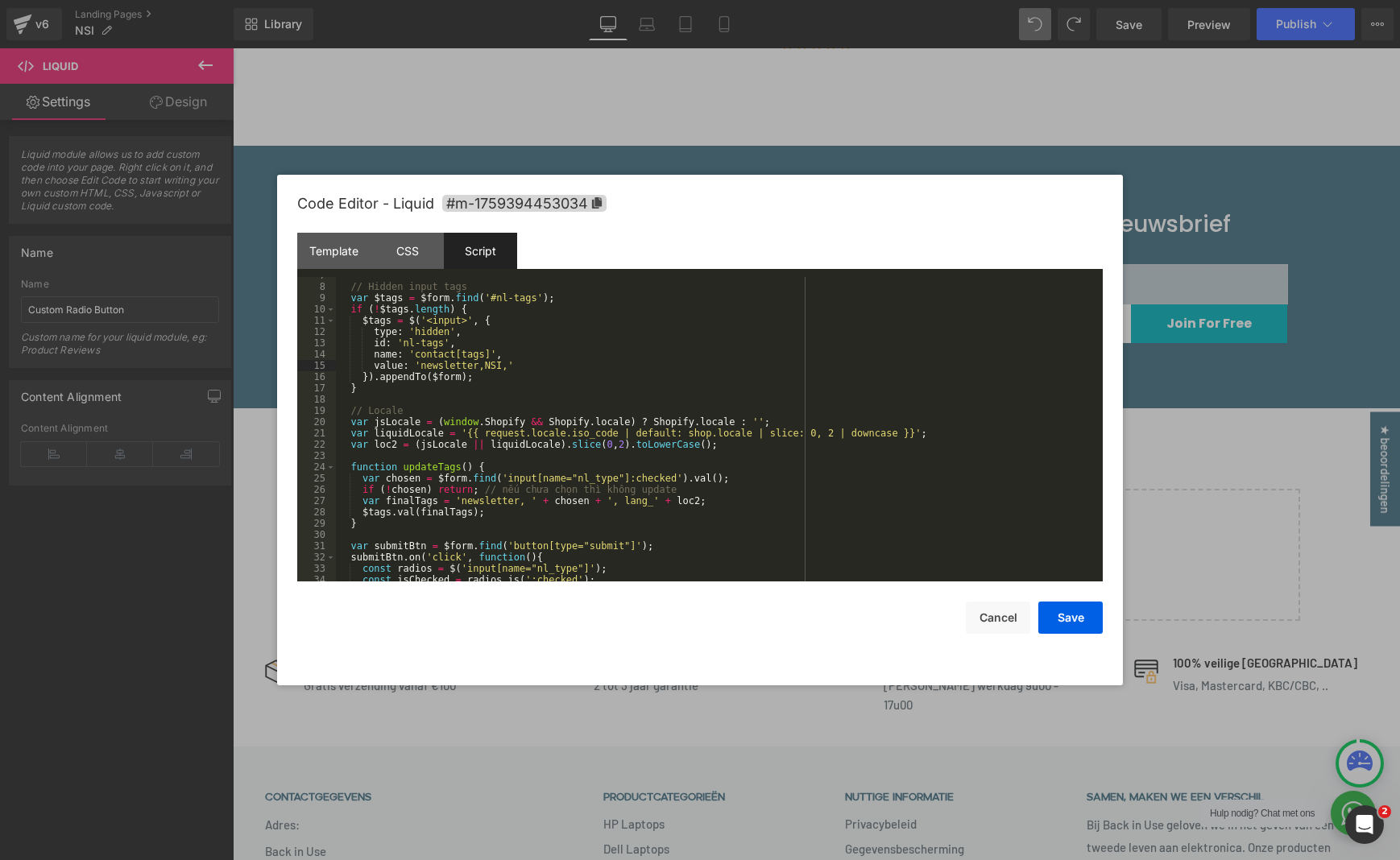
click at [523, 508] on div "// Hidden input tags var $tags = $form . find ( '#nl-tags' ) ; if ( ! $tags . l…" at bounding box center [716, 433] width 761 height 327
click at [526, 504] on div "// Hidden input tags var $tags = $form . find ( '#nl-tags' ) ; if ( ! $tags . l…" at bounding box center [716, 433] width 761 height 327
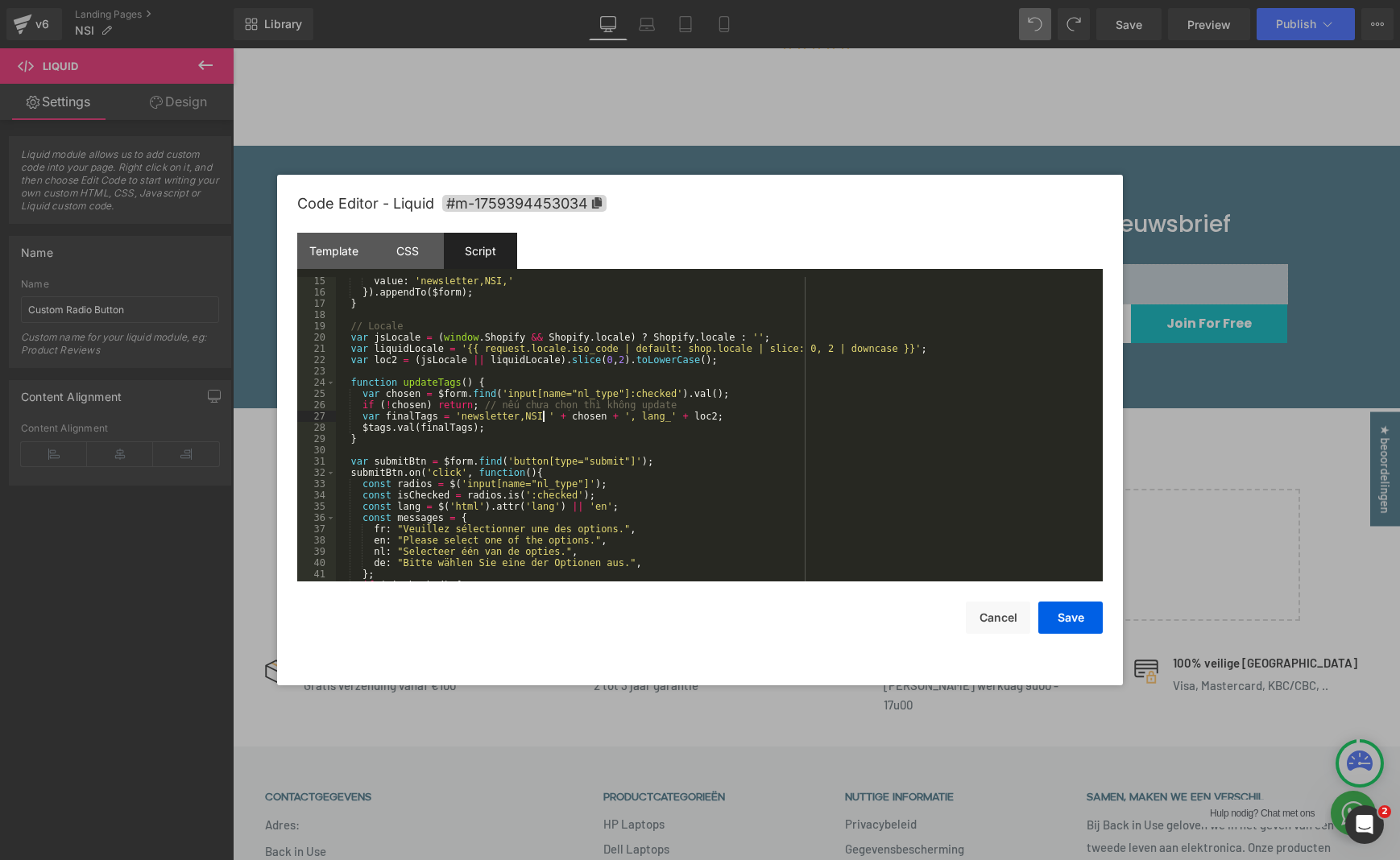
scroll to position [159, 0]
click at [956, 233] on div "Template CSS Script Data" at bounding box center [700, 255] width 805 height 45
click at [1067, 613] on button "Save" at bounding box center [1070, 618] width 64 height 32
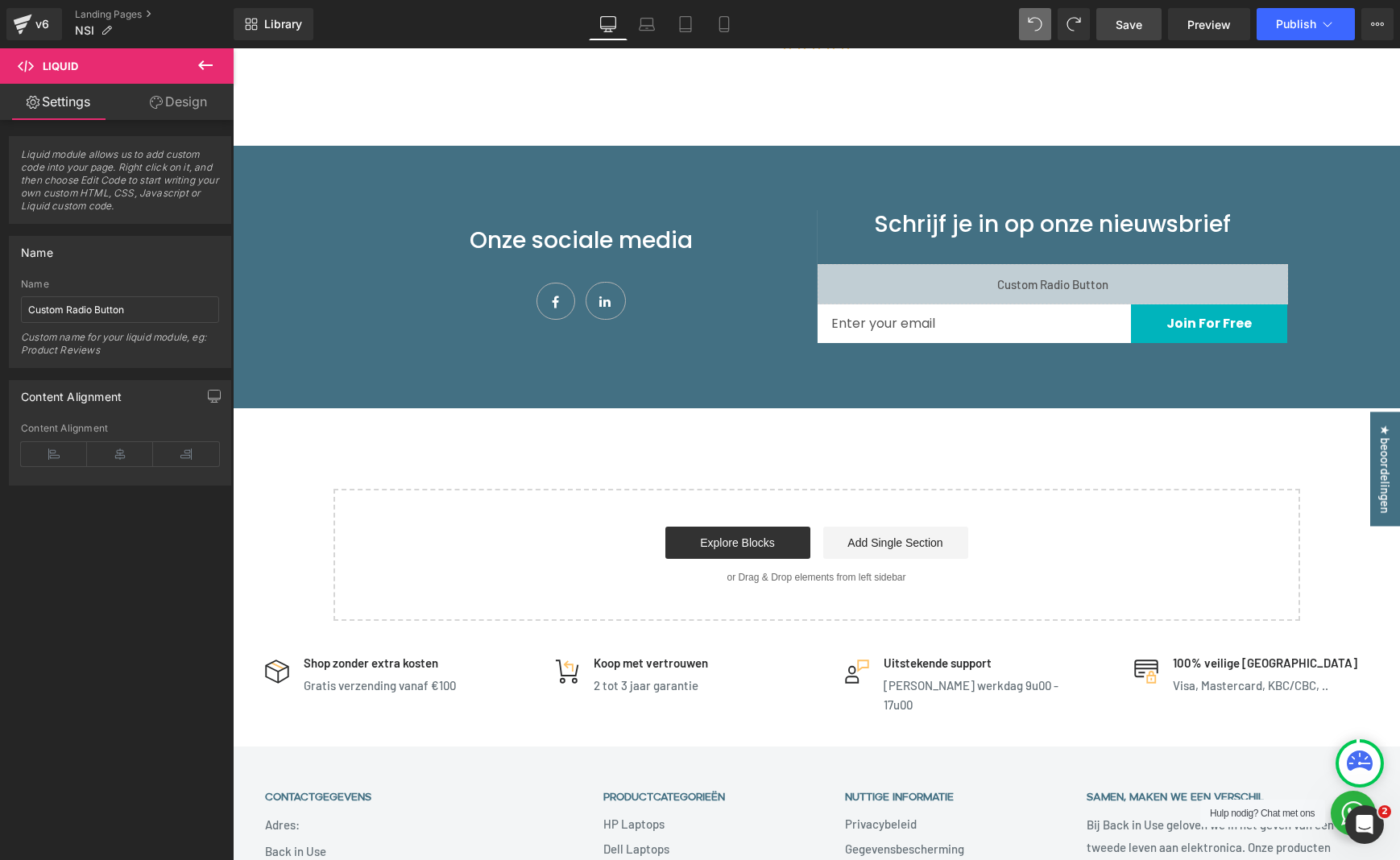
click at [1133, 20] on span "Save" at bounding box center [1129, 24] width 27 height 17
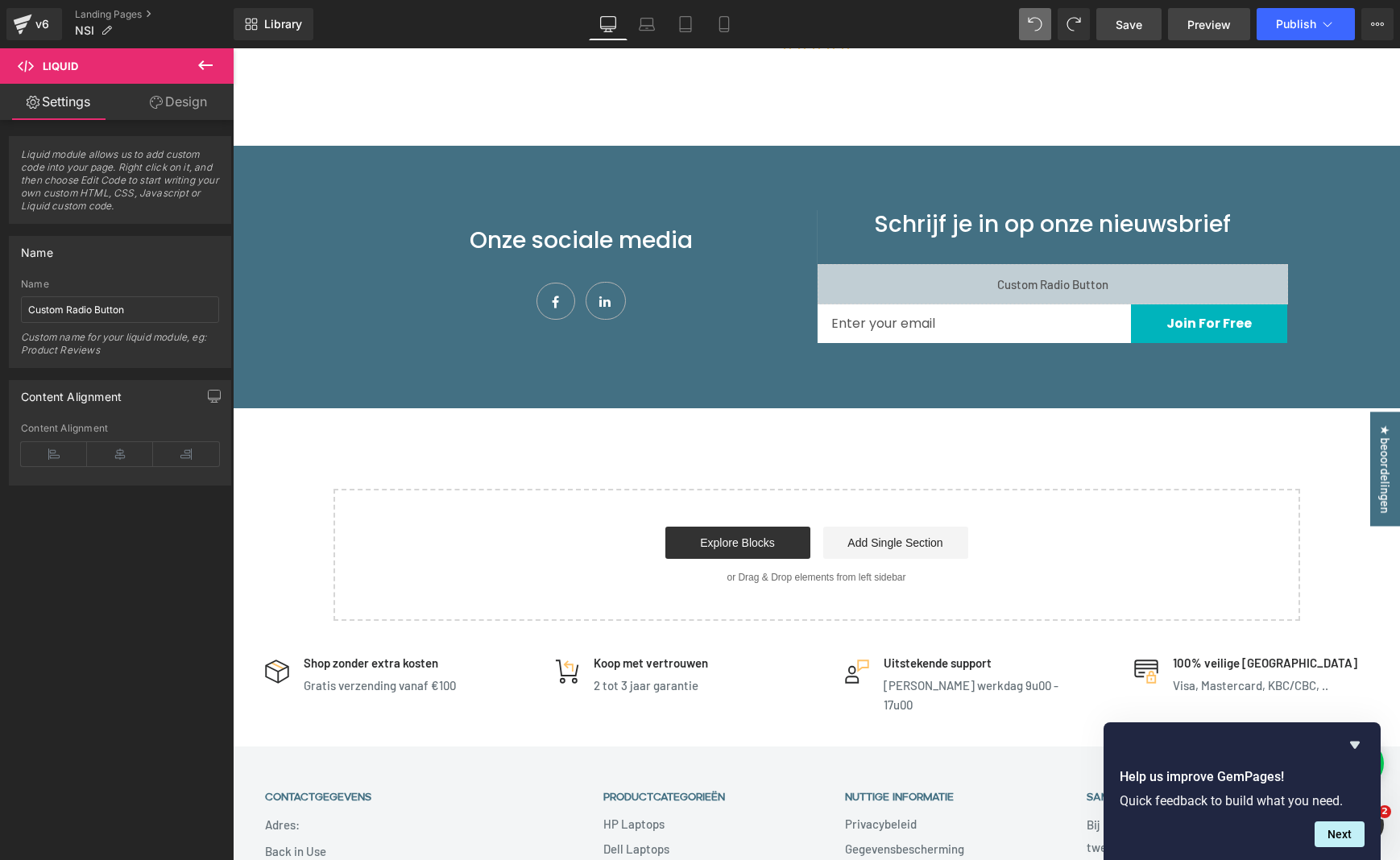
click at [1206, 29] on span "Preview" at bounding box center [1209, 24] width 44 height 17
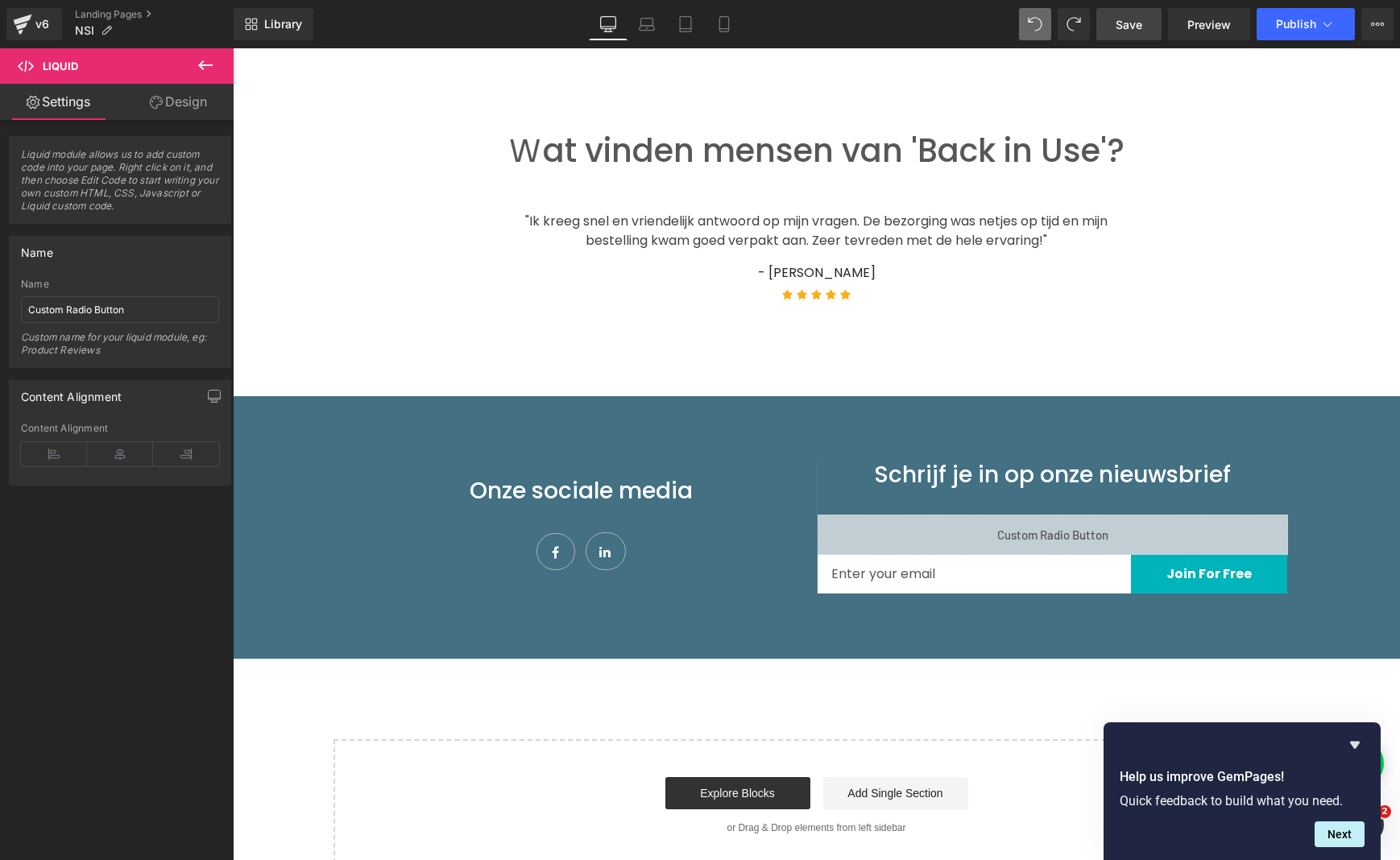
scroll to position [1084, 0]
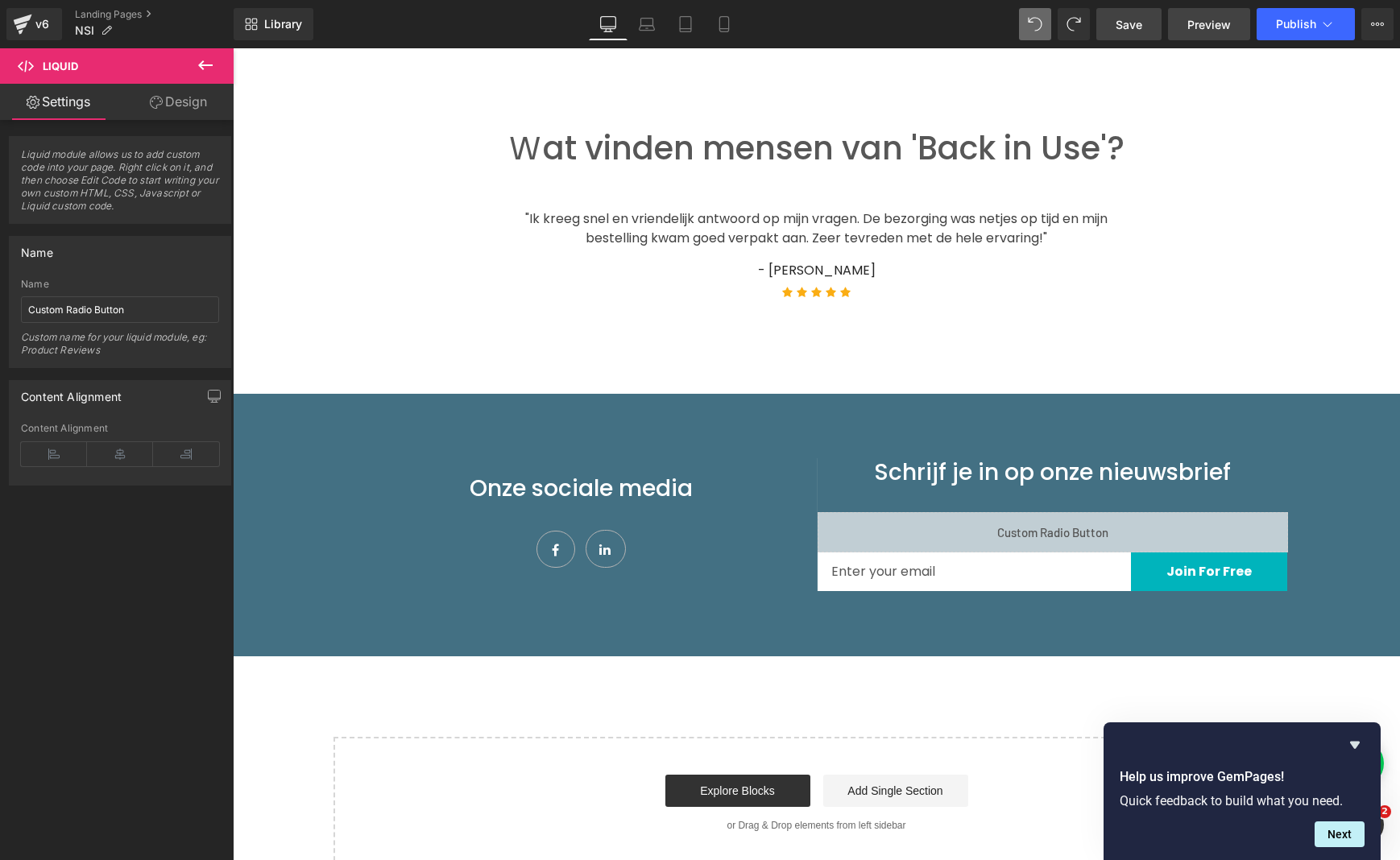
click at [1194, 33] on link "Preview" at bounding box center [1209, 24] width 82 height 32
click at [1287, 31] on button "Publish" at bounding box center [1306, 24] width 98 height 32
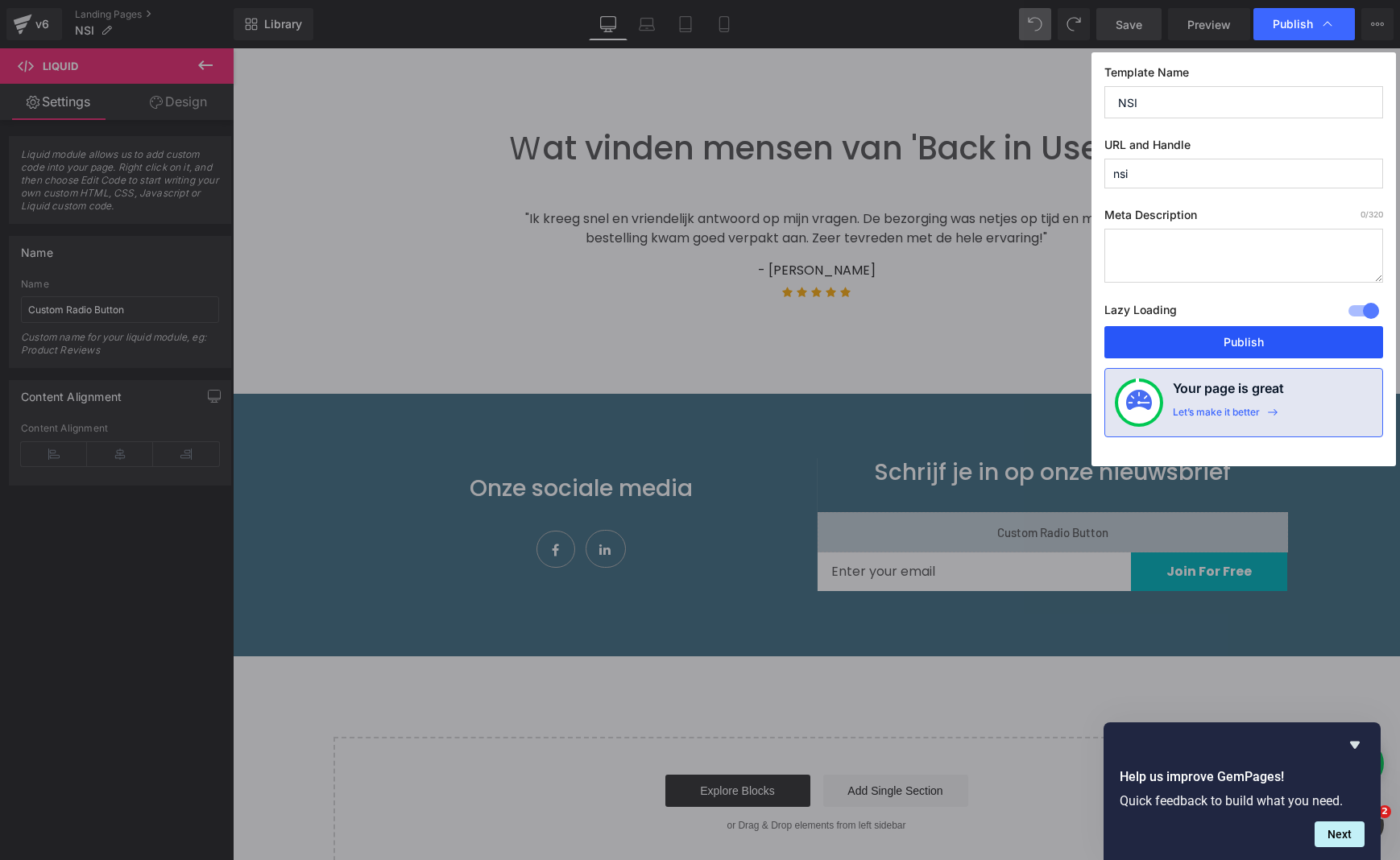
click at [1200, 344] on button "Publish" at bounding box center [1243, 343] width 279 height 32
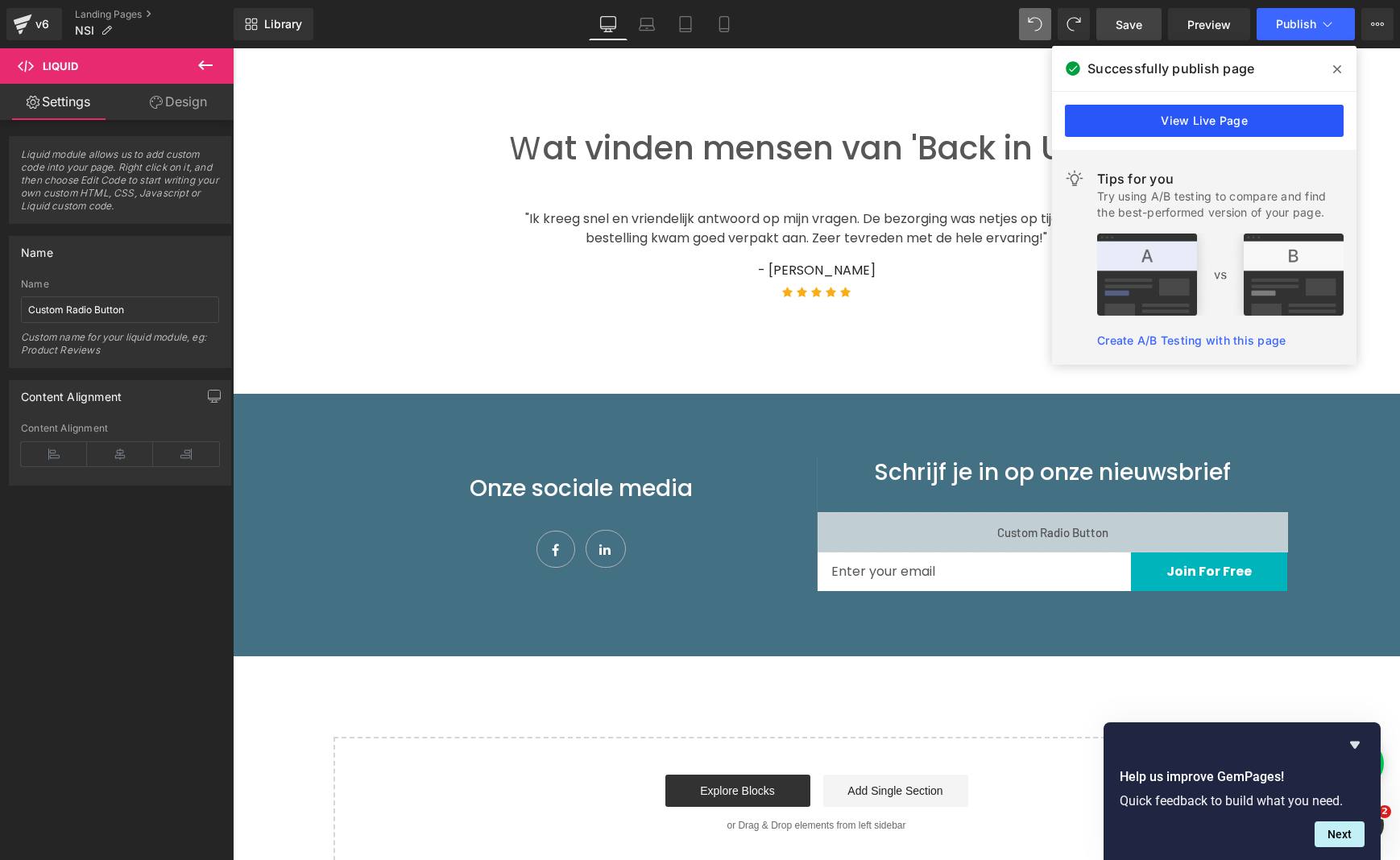
click at [1237, 124] on link "View Live Page" at bounding box center [1204, 121] width 279 height 32
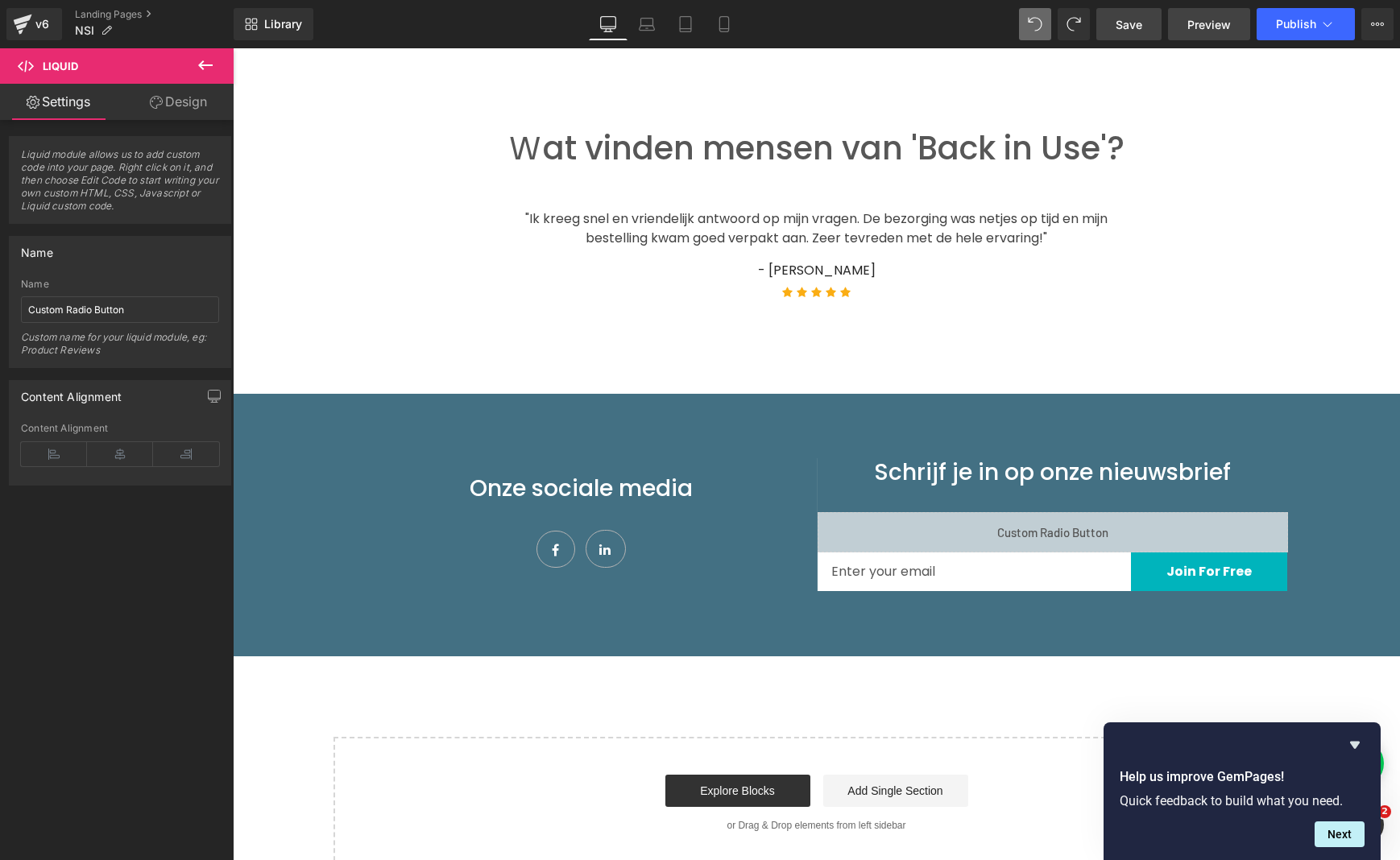
click at [1191, 30] on span "Preview" at bounding box center [1209, 24] width 44 height 17
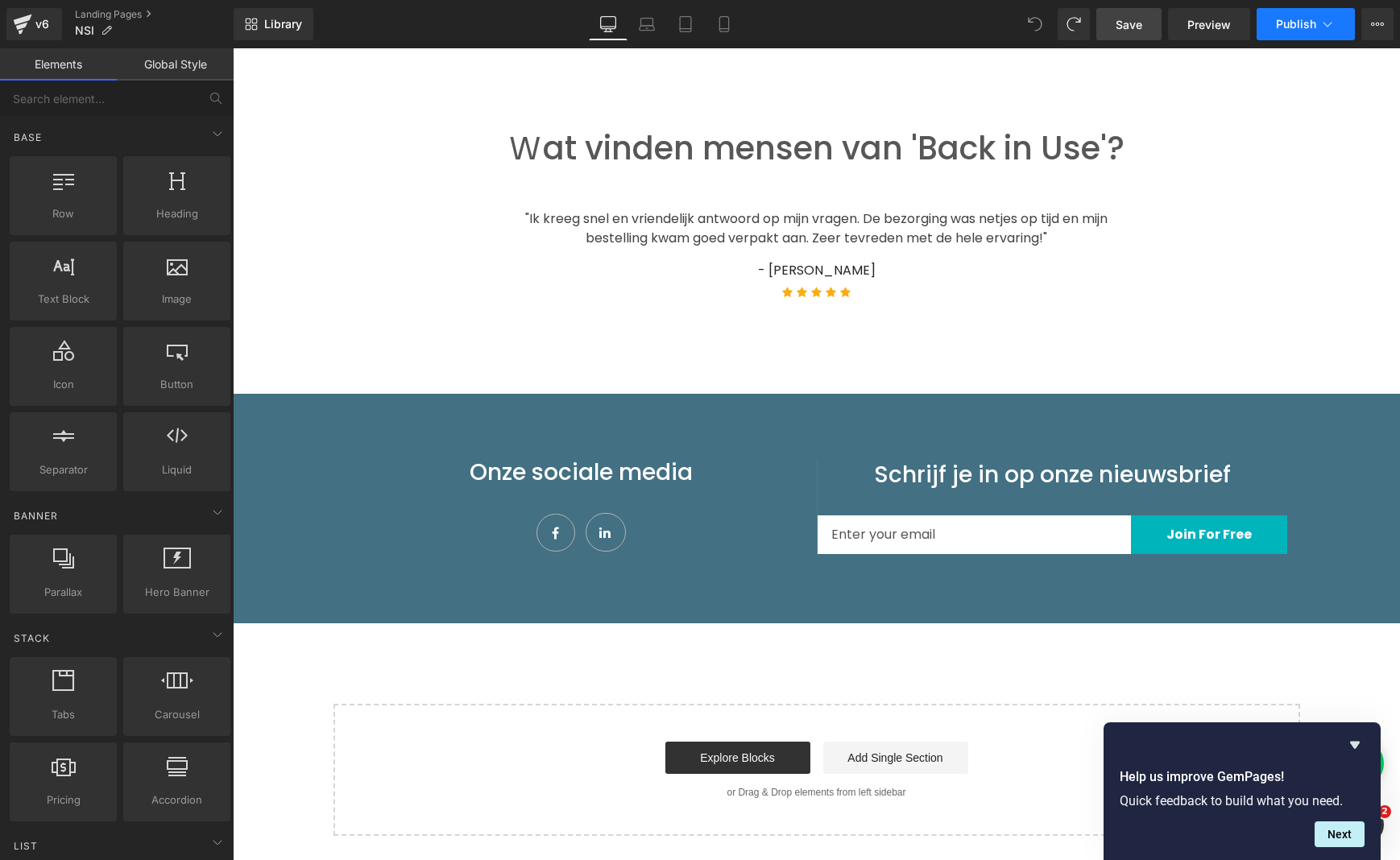
click at [1289, 25] on span "Publish" at bounding box center [1296, 24] width 41 height 13
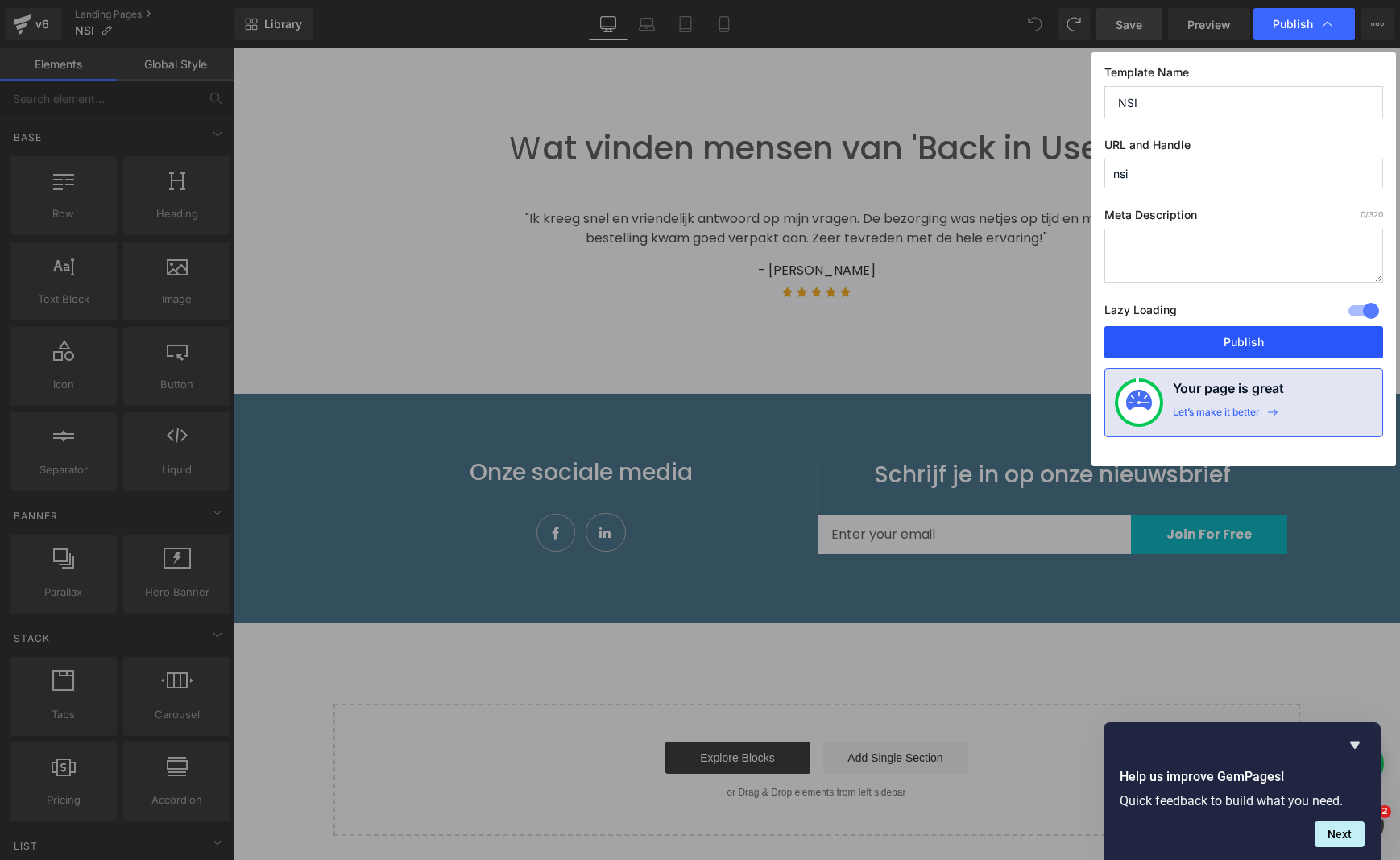
click at [1211, 336] on button "Publish" at bounding box center [1243, 343] width 279 height 32
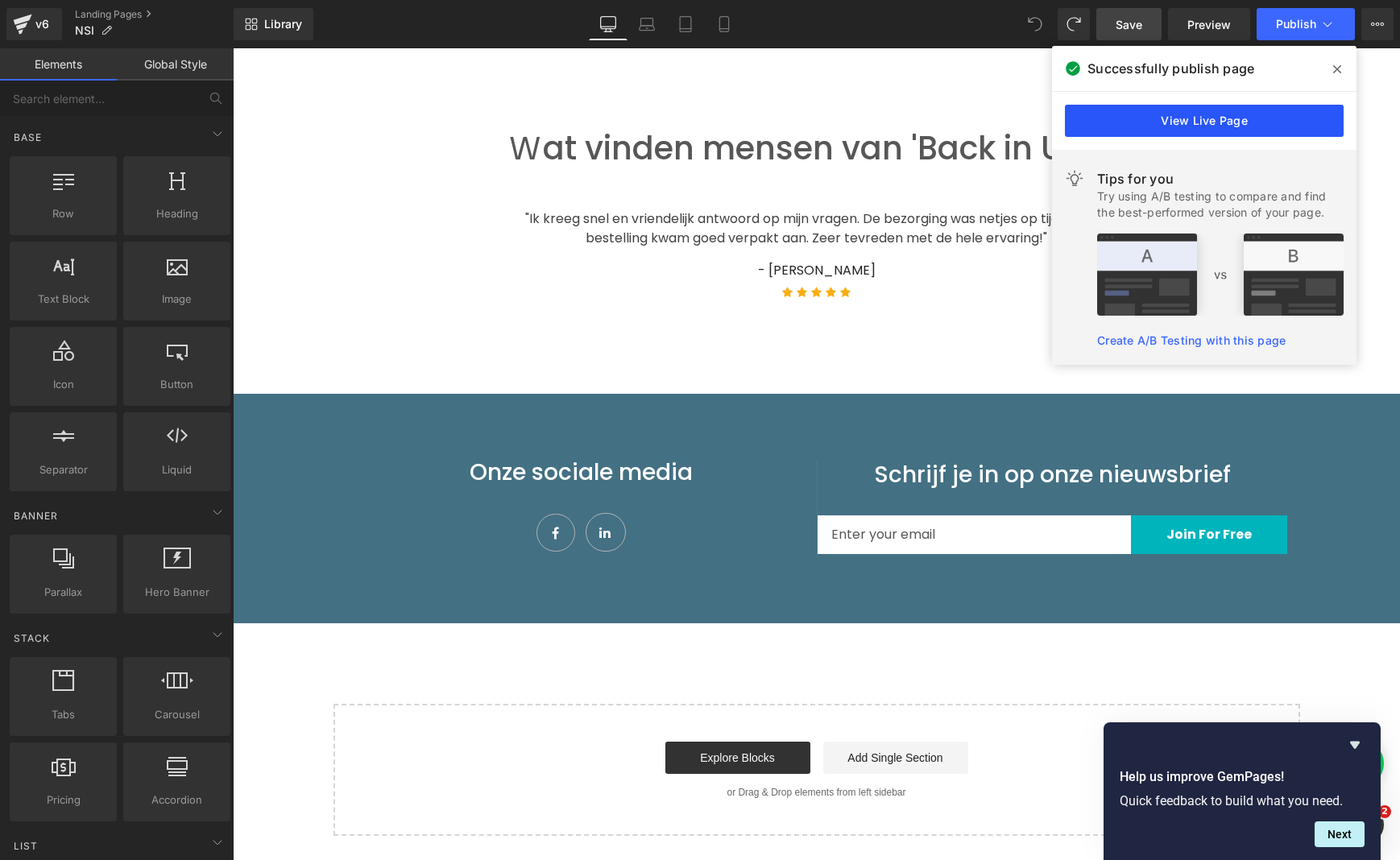
click at [1131, 113] on link "View Live Page" at bounding box center [1204, 121] width 279 height 32
